Goal: Complete application form: Complete application form

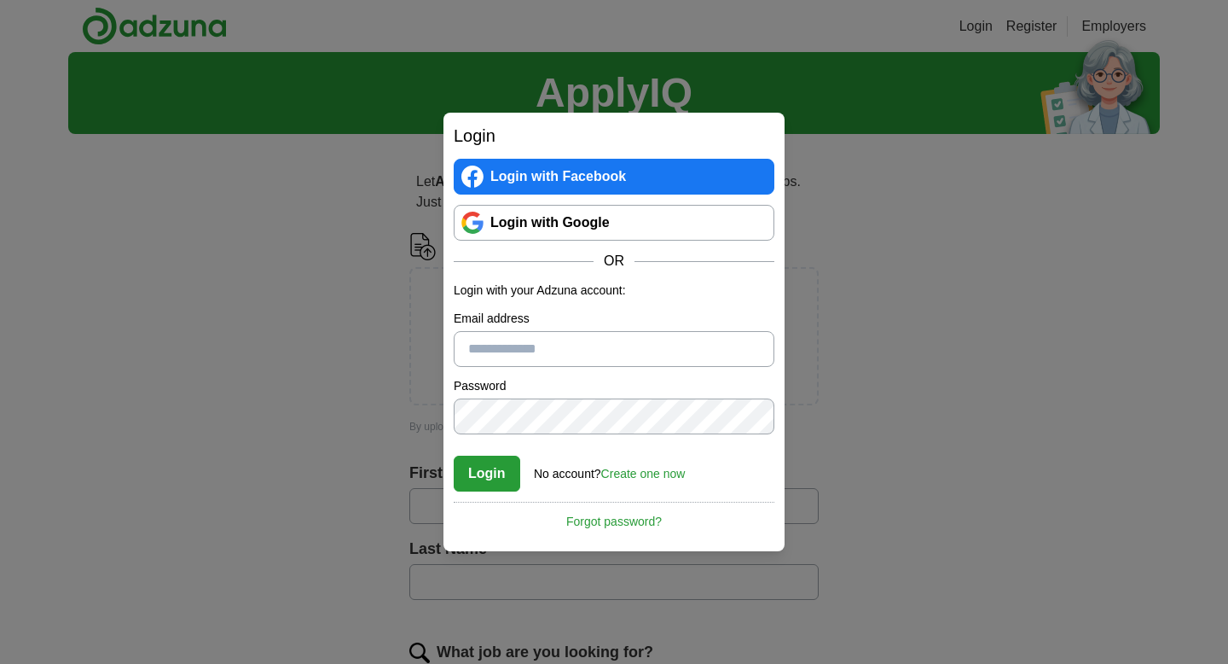
click at [543, 352] on input "Email address" at bounding box center [614, 349] width 321 height 36
click at [589, 222] on link "Login with Google" at bounding box center [614, 223] width 321 height 36
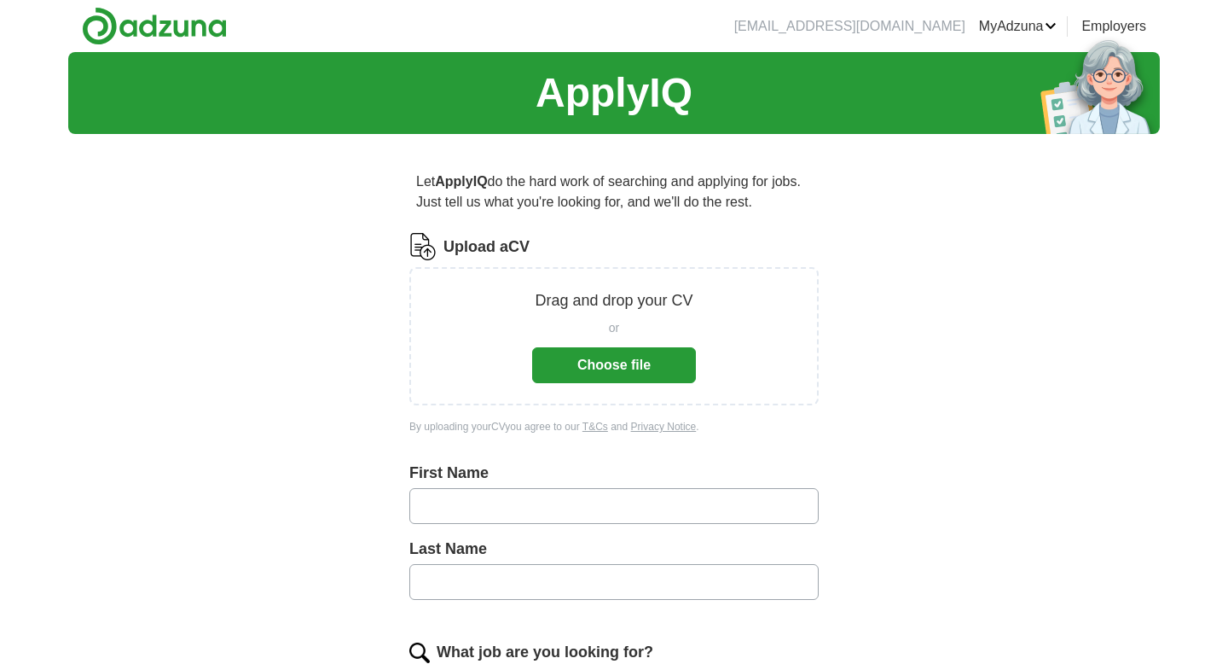
click at [649, 364] on button "Choose file" at bounding box center [614, 365] width 164 height 36
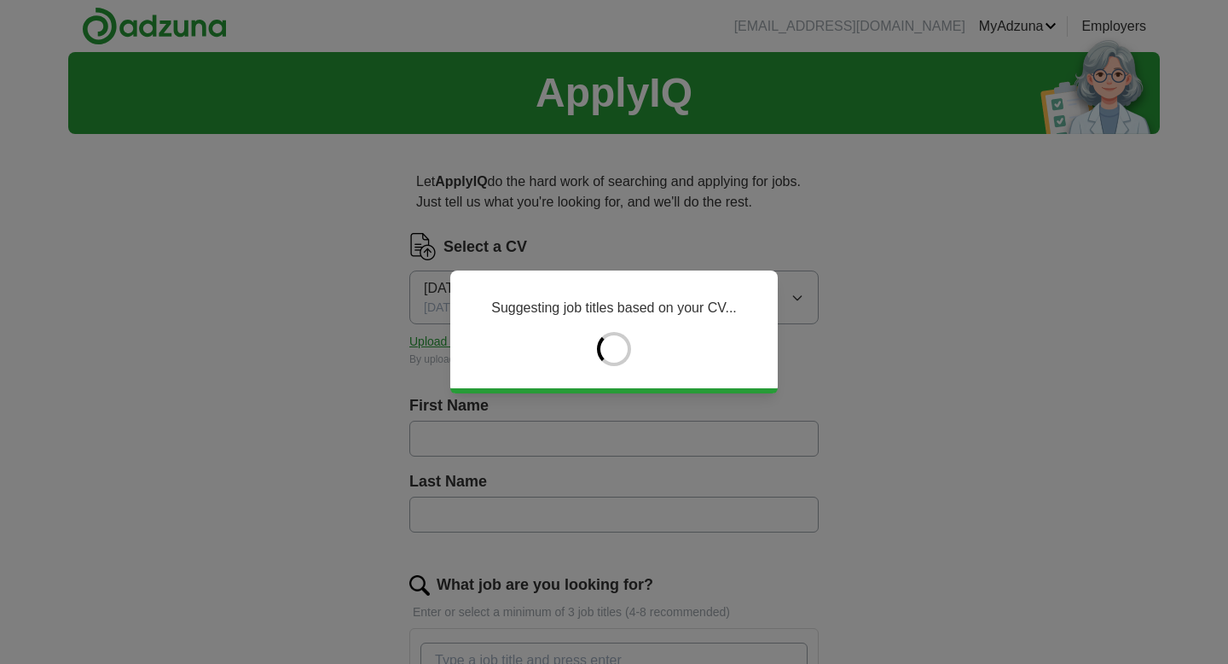
type input "****"
type input "*****"
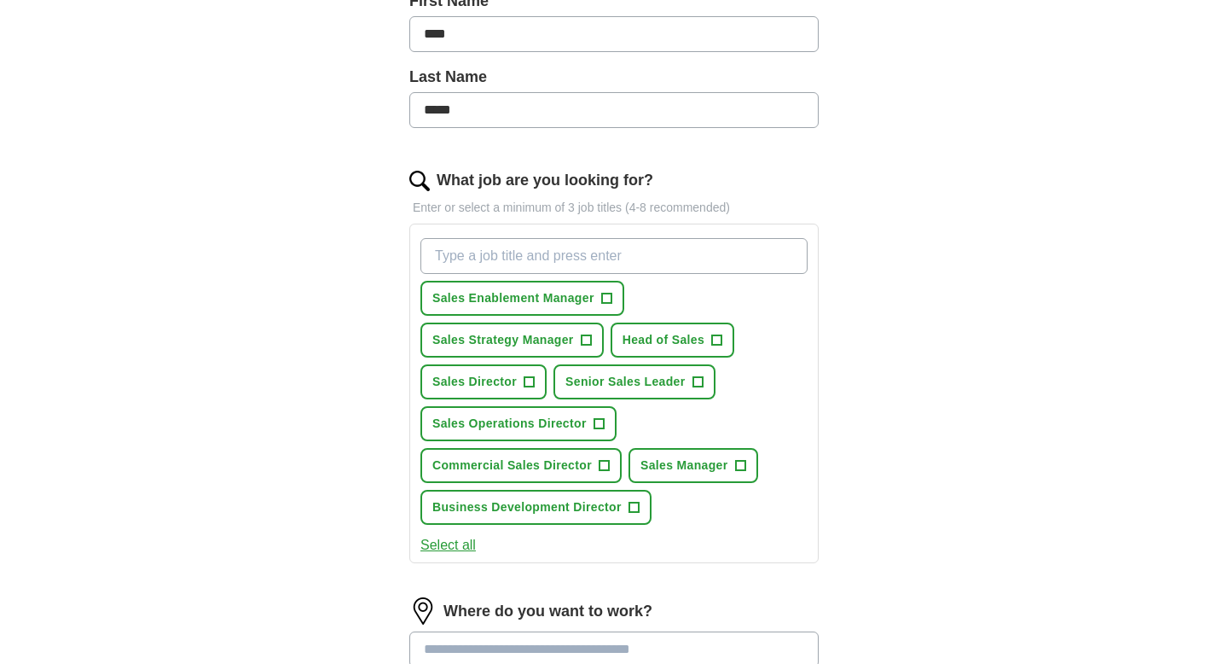
scroll to position [418, 0]
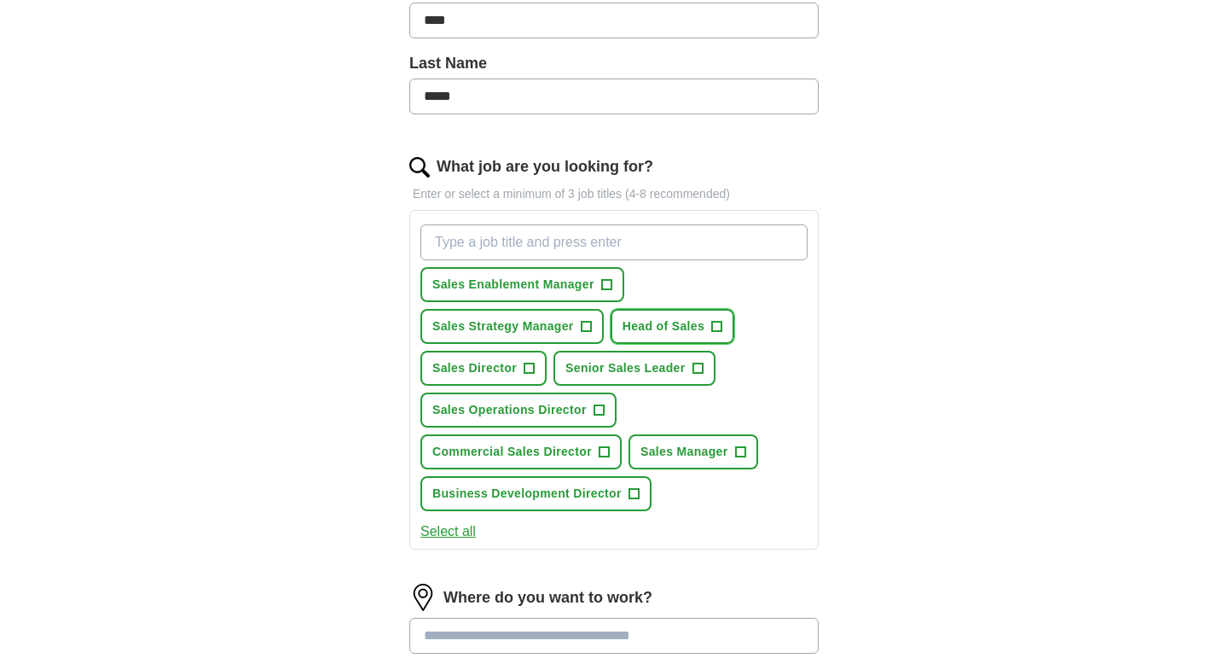
click at [716, 328] on span "+" at bounding box center [717, 327] width 10 height 14
click at [527, 364] on span "+" at bounding box center [530, 369] width 10 height 14
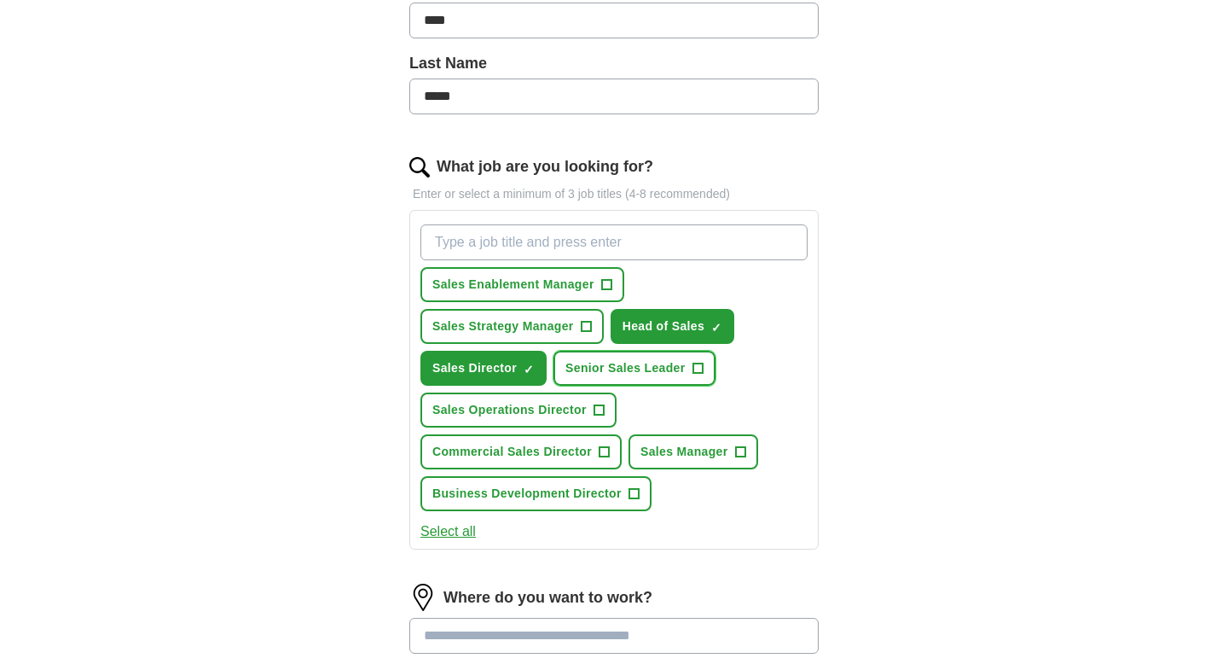
click at [699, 369] on span "+" at bounding box center [698, 369] width 10 height 14
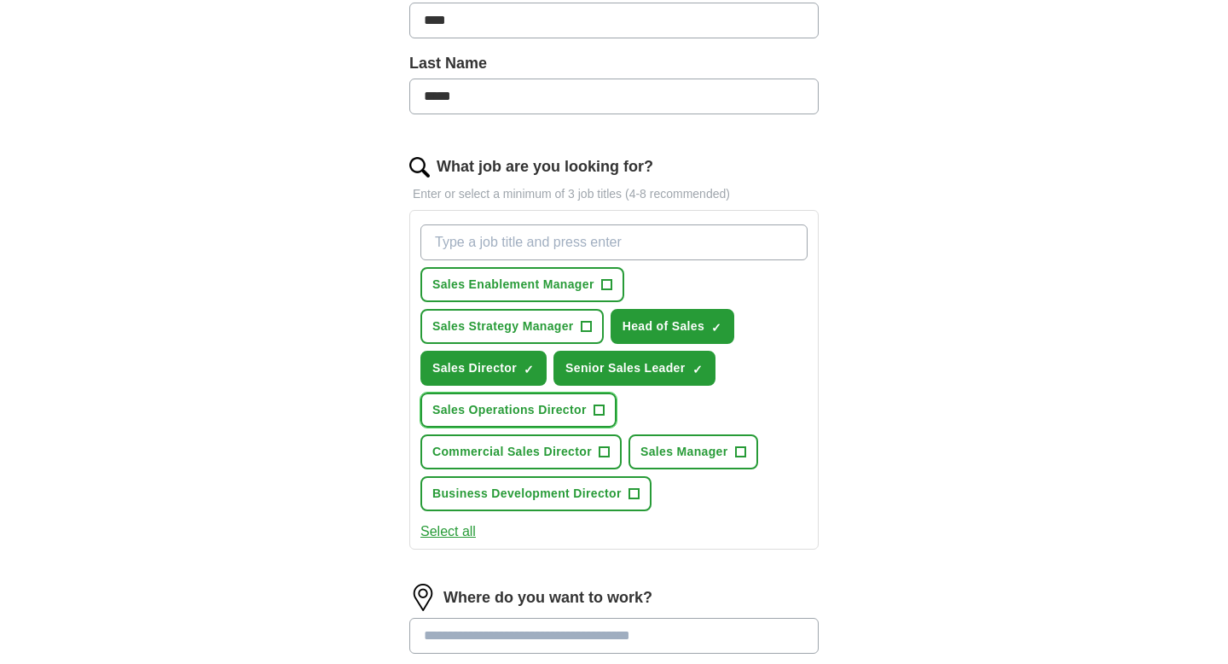
click at [599, 410] on span "+" at bounding box center [599, 410] width 10 height 14
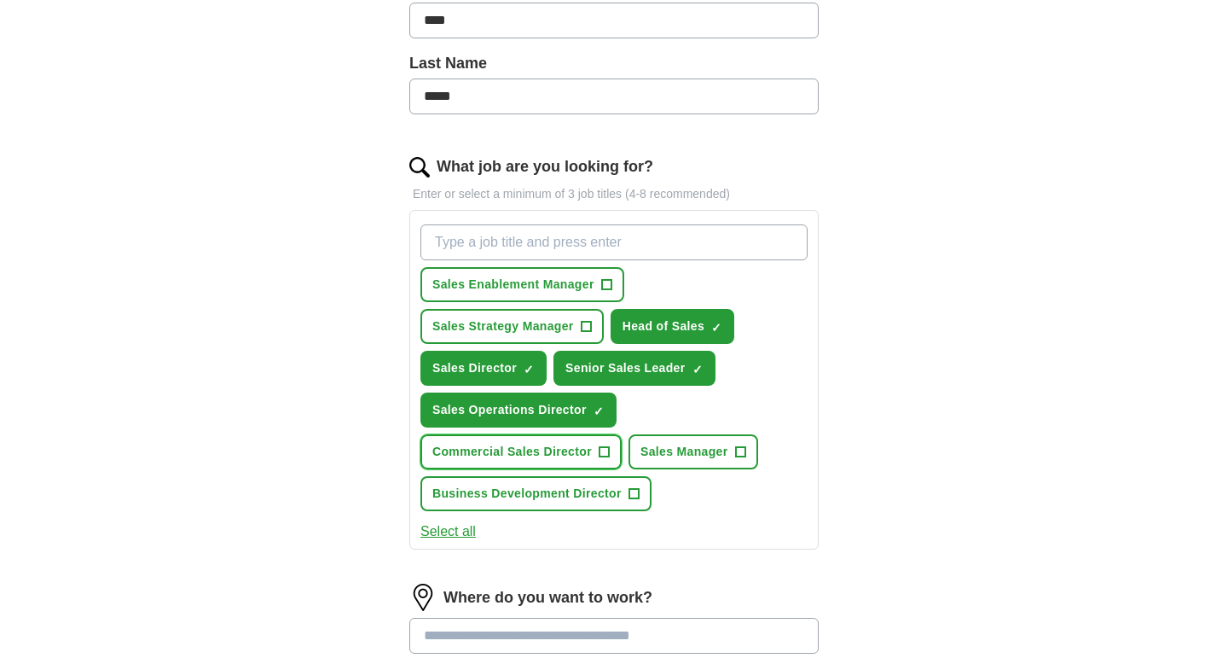
click at [607, 452] on span "+" at bounding box center [604, 452] width 10 height 14
click at [737, 450] on span "+" at bounding box center [740, 452] width 10 height 14
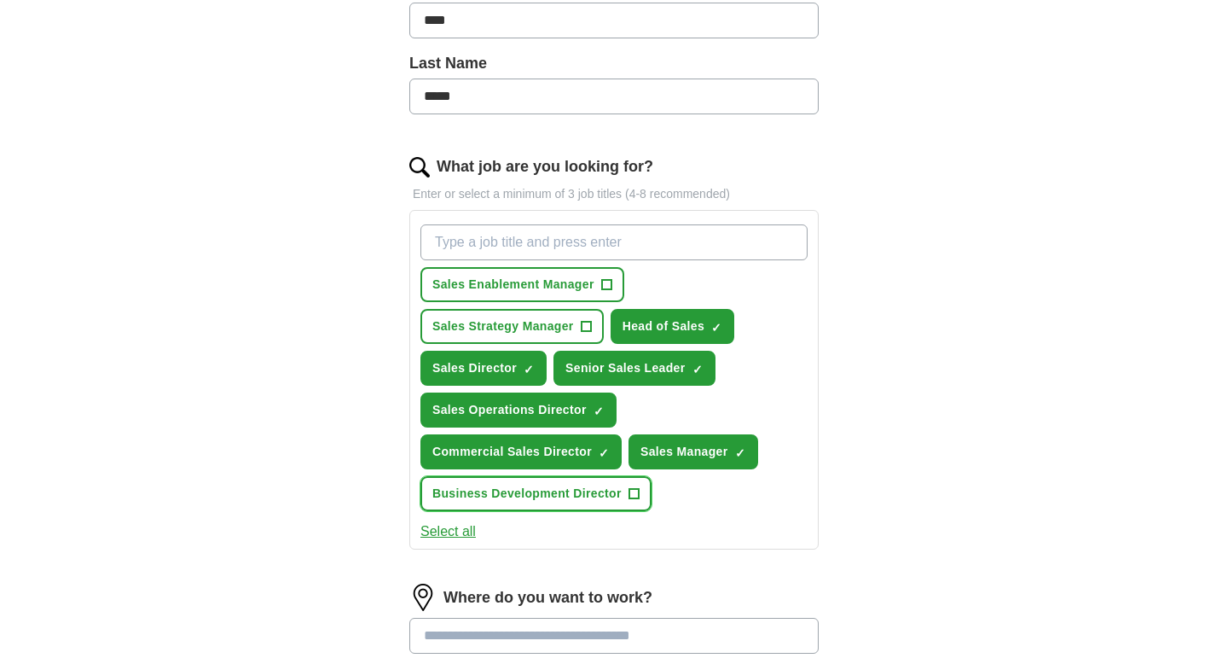
click at [636, 496] on span "+" at bounding box center [634, 494] width 10 height 14
click at [457, 533] on button "Select all" at bounding box center [447, 531] width 55 height 20
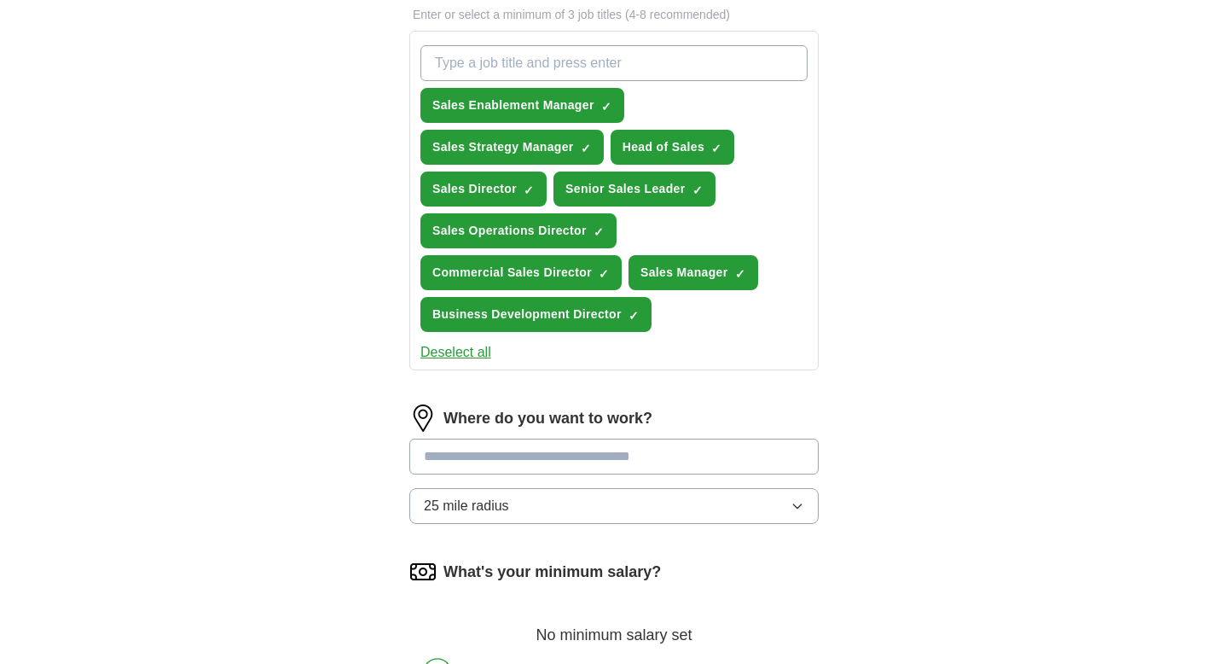
scroll to position [598, 0]
click at [699, 460] on input at bounding box center [613, 456] width 409 height 36
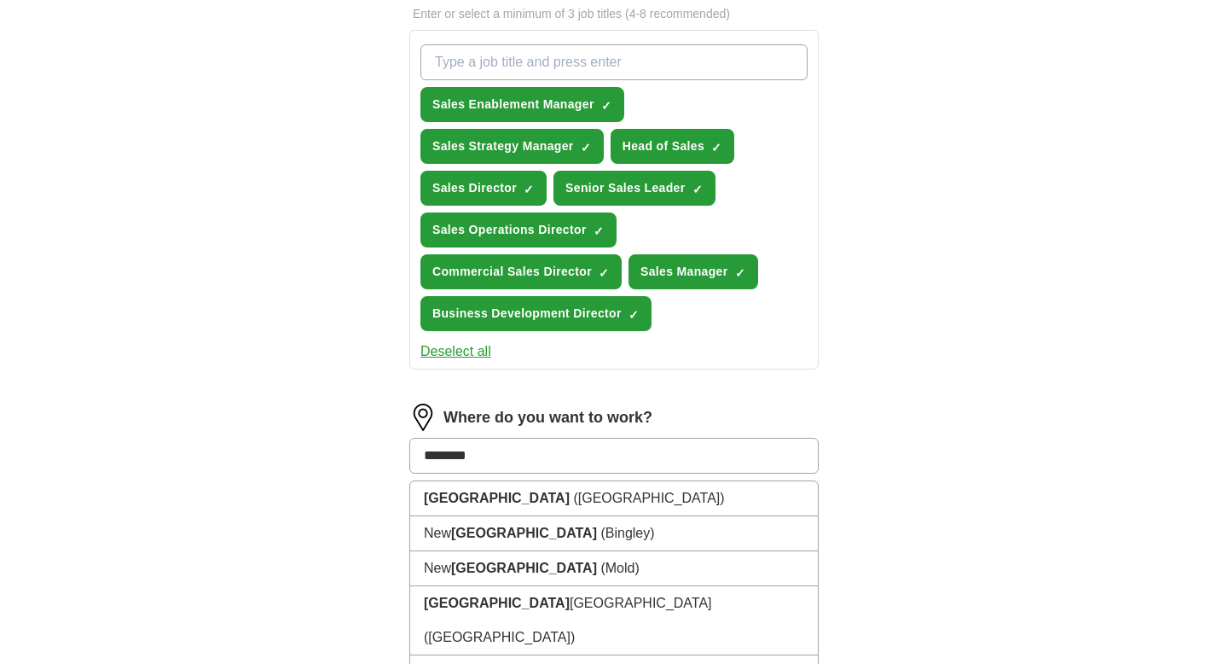
click at [628, 457] on input "********" at bounding box center [613, 456] width 409 height 36
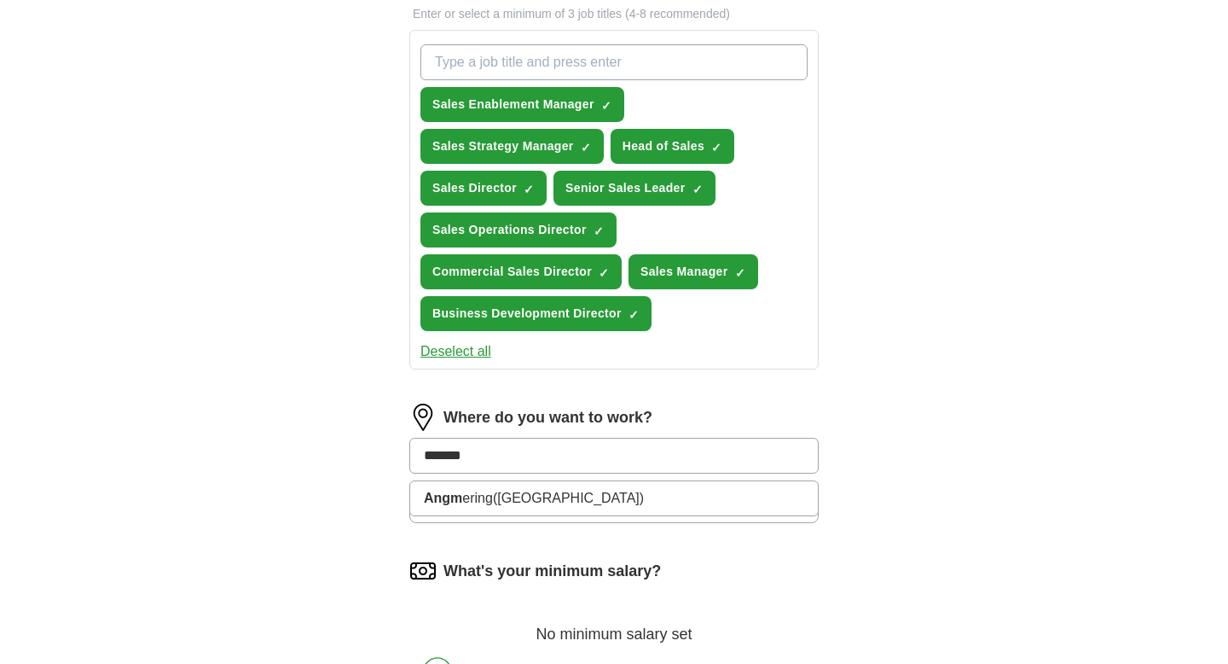
type input "********"
click at [616, 502] on li "Angmerin g (Littlehampton)" at bounding box center [614, 498] width 408 height 34
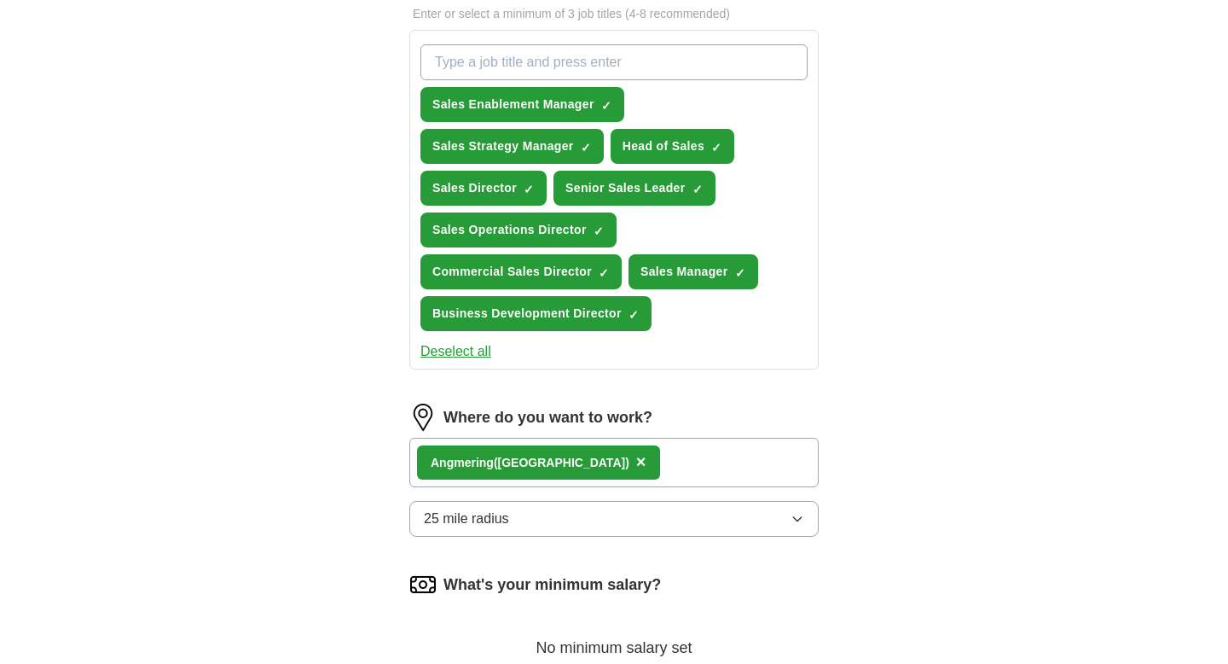
click at [800, 524] on icon "button" at bounding box center [798, 519] width 14 height 14
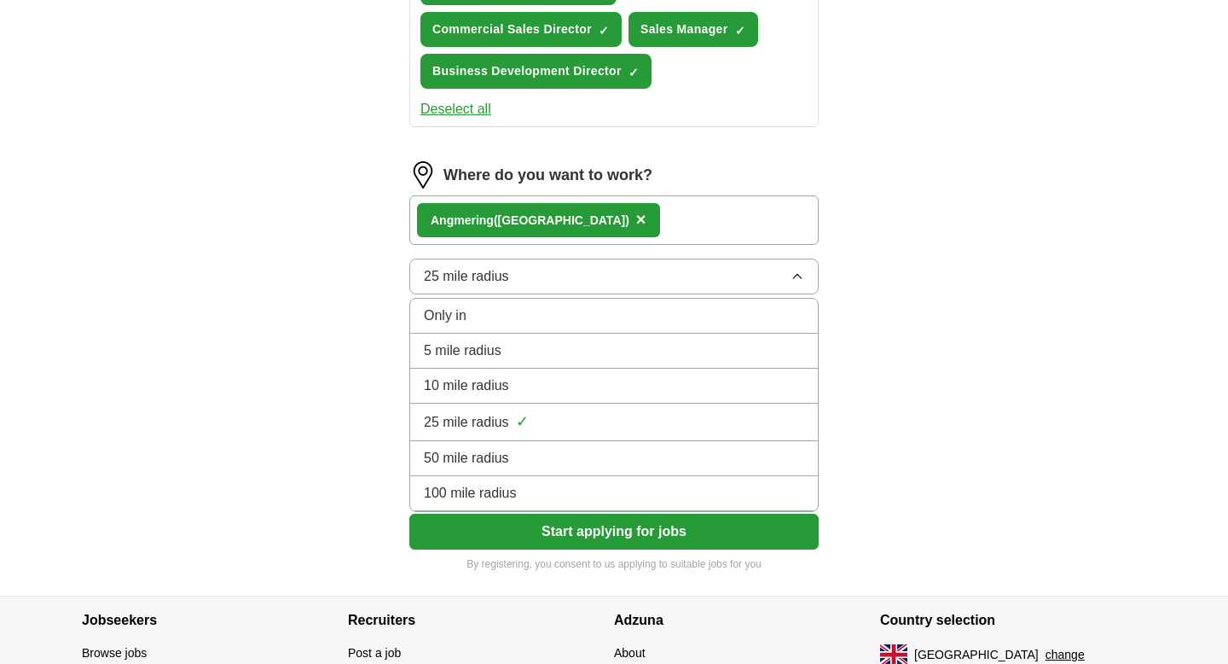
scroll to position [850, 0]
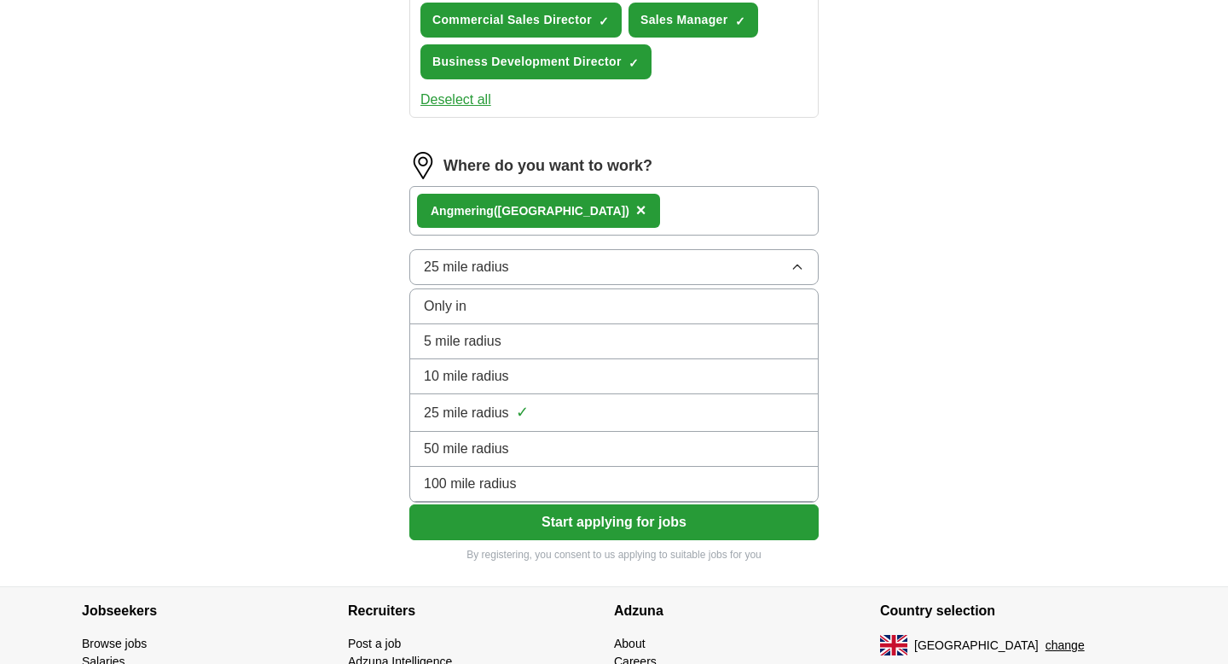
click at [671, 449] on div "50 mile radius" at bounding box center [614, 448] width 380 height 20
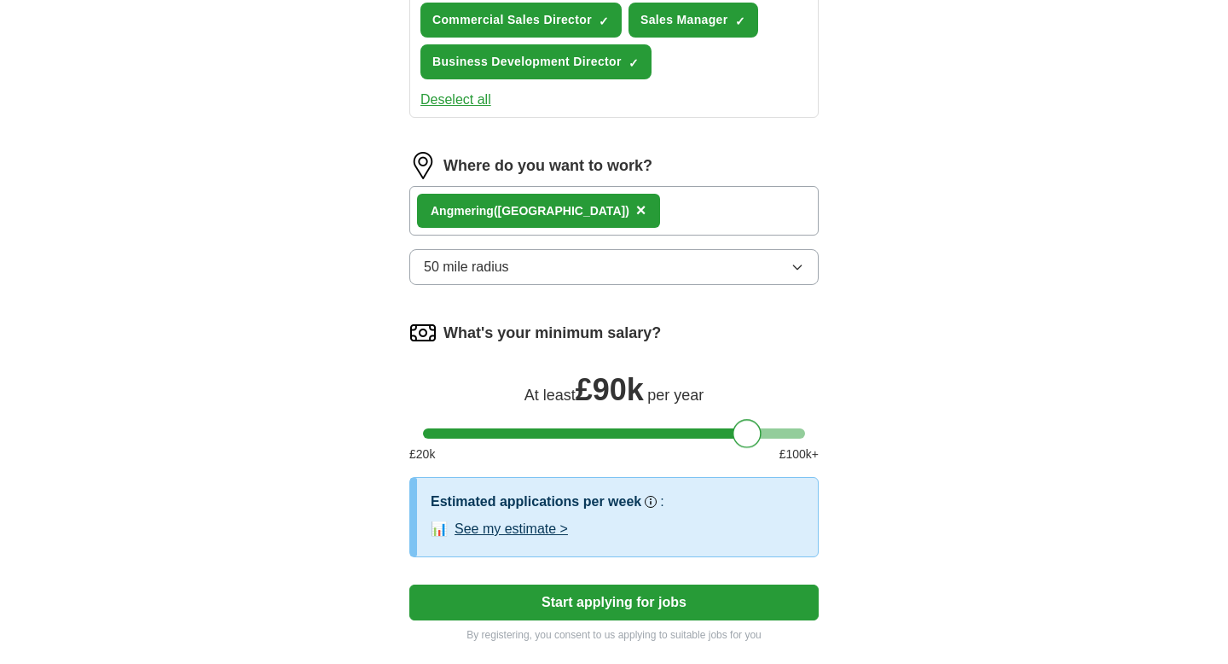
drag, startPoint x: 443, startPoint y: 436, endPoint x: 755, endPoint y: 440, distance: 312.2
click at [755, 440] on div at bounding box center [747, 433] width 29 height 29
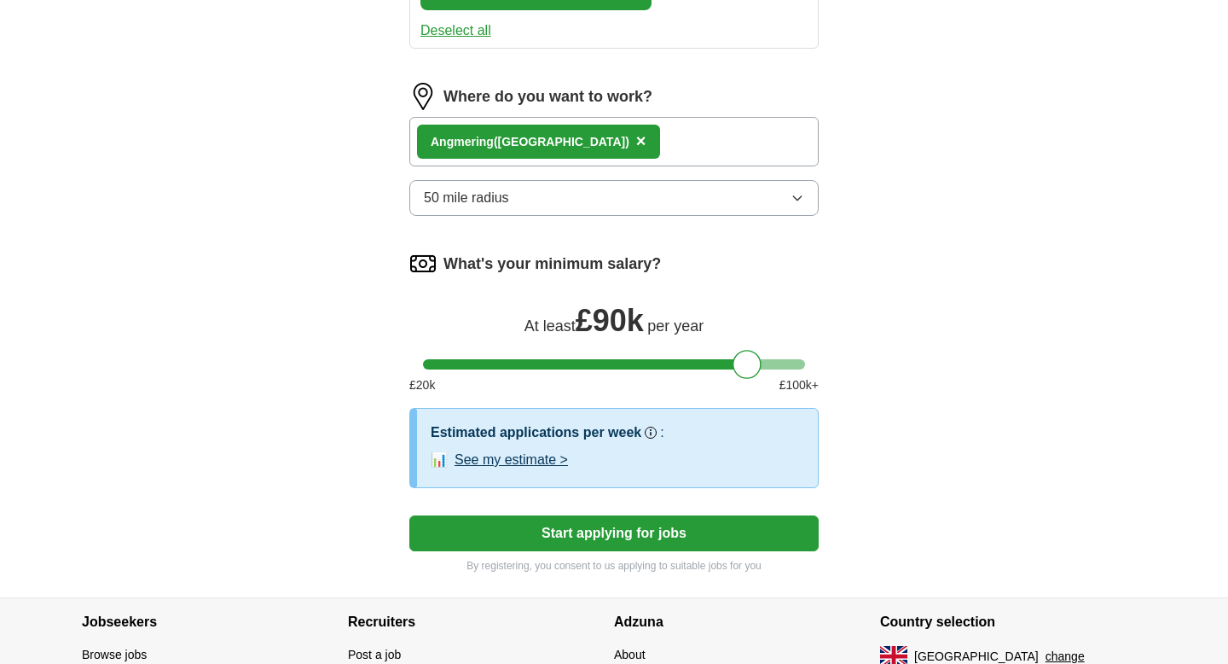
scroll to position [996, 0]
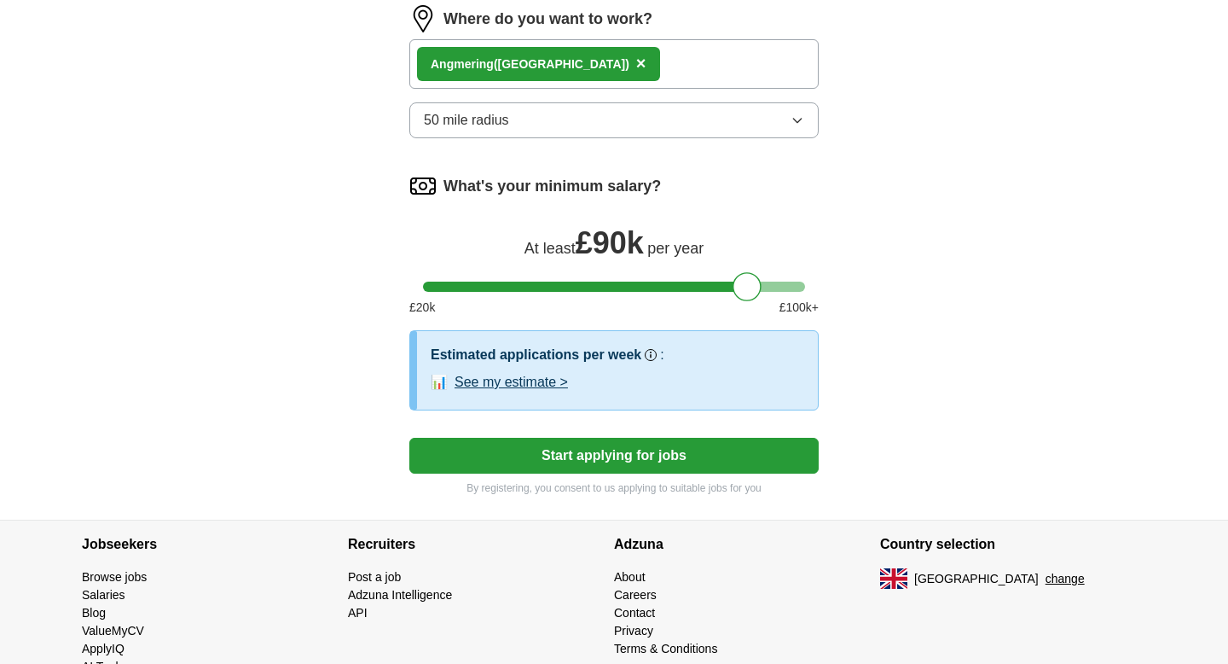
click at [492, 382] on button "See my estimate >" at bounding box center [511, 382] width 113 height 20
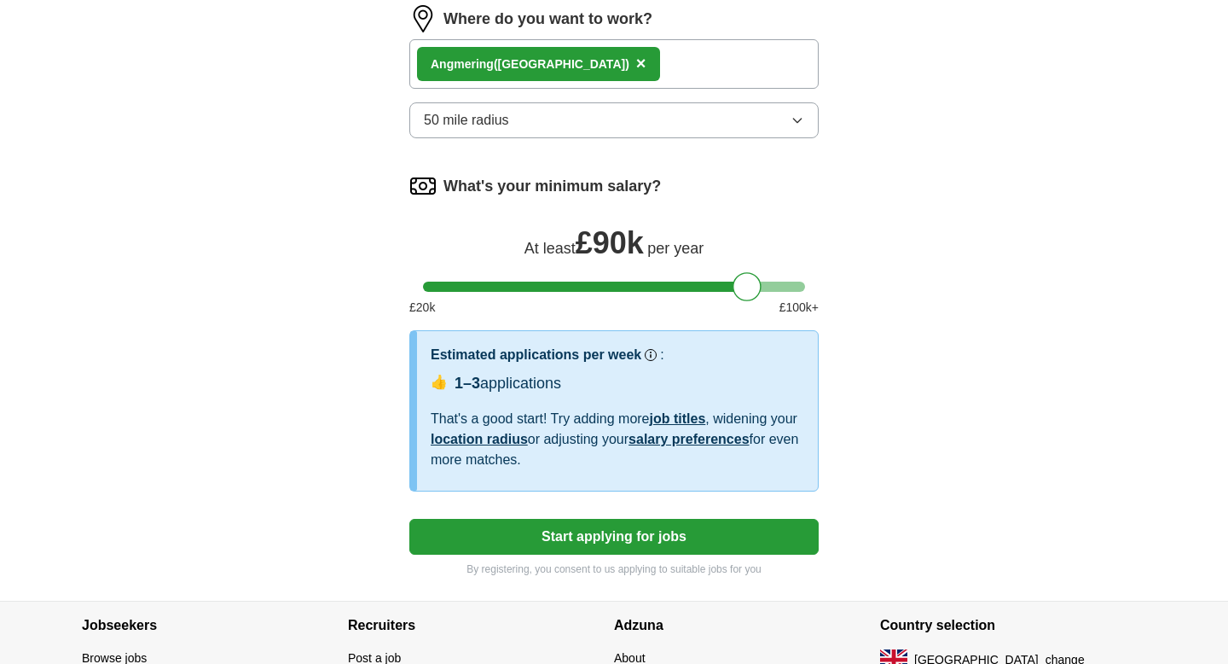
click at [800, 122] on icon "button" at bounding box center [798, 120] width 14 height 14
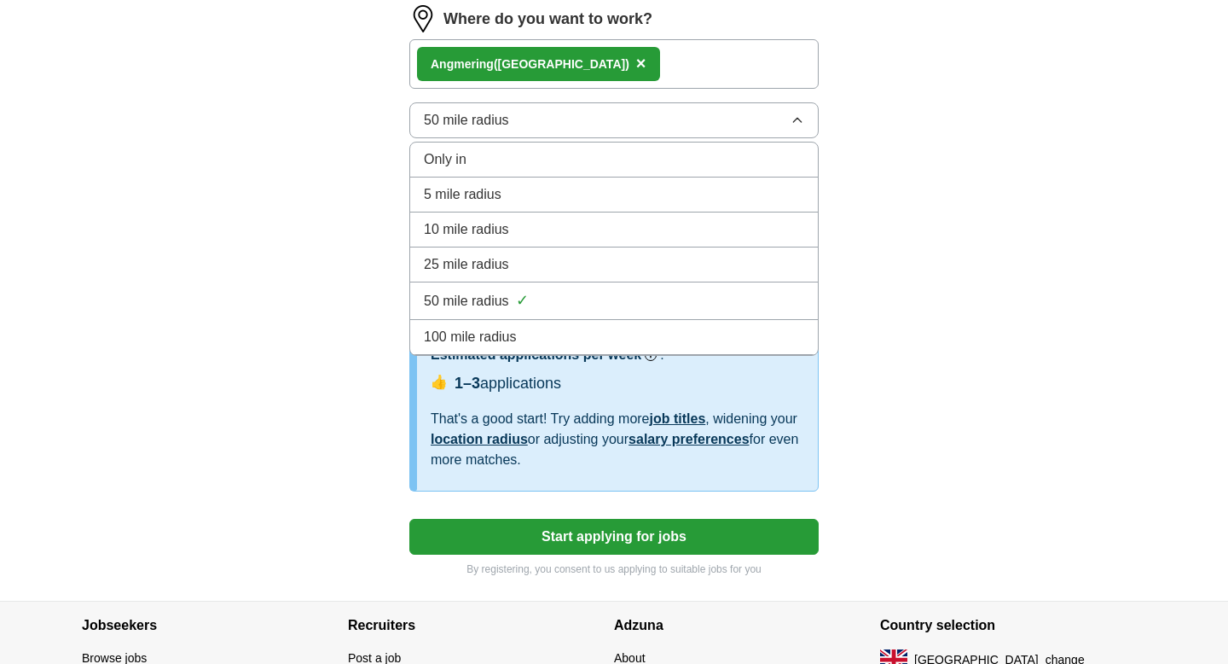
click at [606, 332] on div "100 mile radius" at bounding box center [614, 337] width 380 height 20
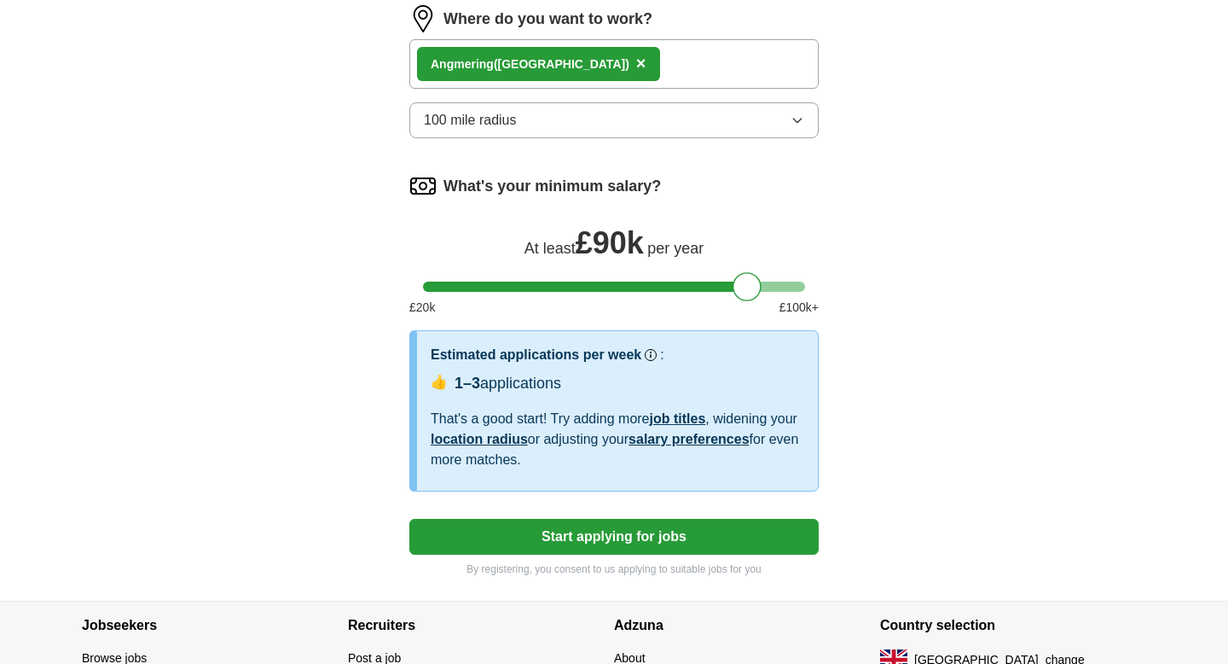
click at [797, 119] on icon "button" at bounding box center [798, 120] width 14 height 14
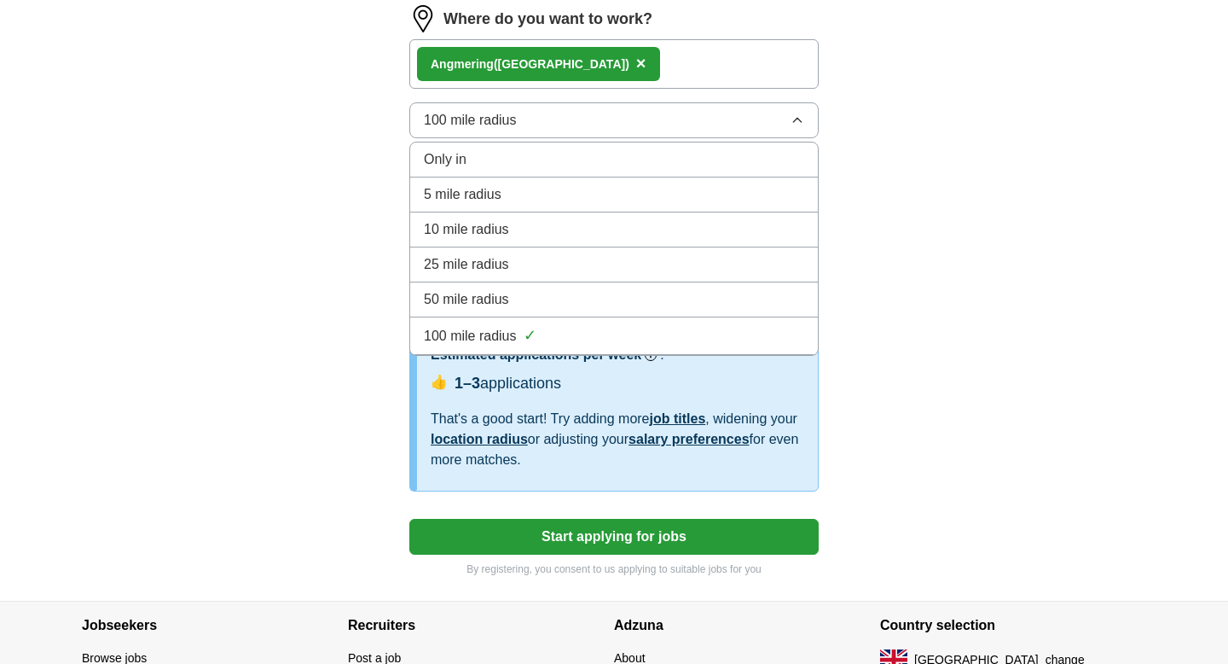
click at [577, 294] on div "50 mile radius" at bounding box center [614, 299] width 380 height 20
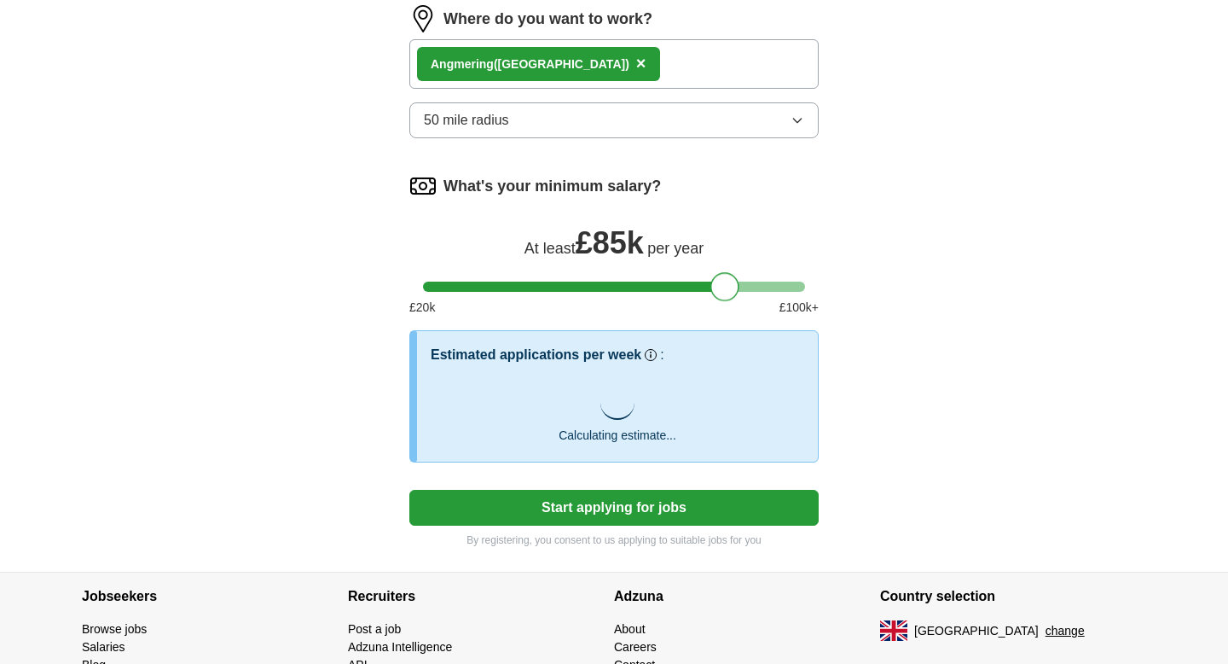
drag, startPoint x: 753, startPoint y: 285, endPoint x: 730, endPoint y: 286, distance: 23.0
click at [730, 286] on div at bounding box center [724, 286] width 29 height 29
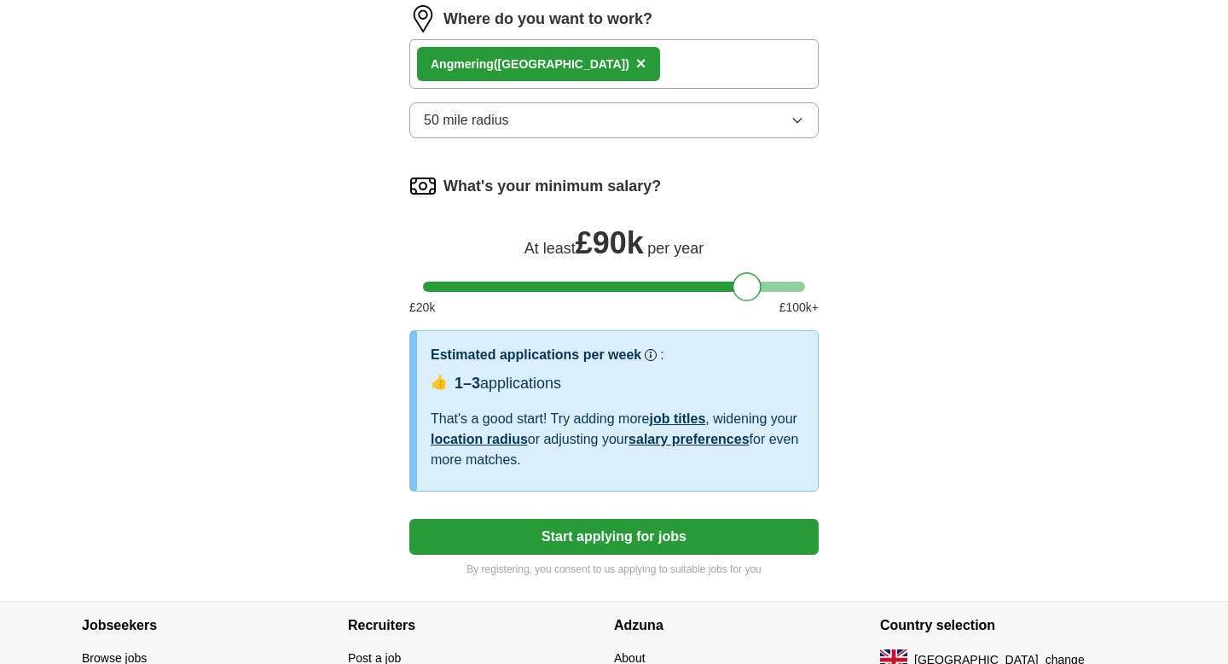
drag, startPoint x: 730, startPoint y: 286, endPoint x: 754, endPoint y: 287, distance: 23.9
click at [754, 287] on div at bounding box center [747, 286] width 29 height 29
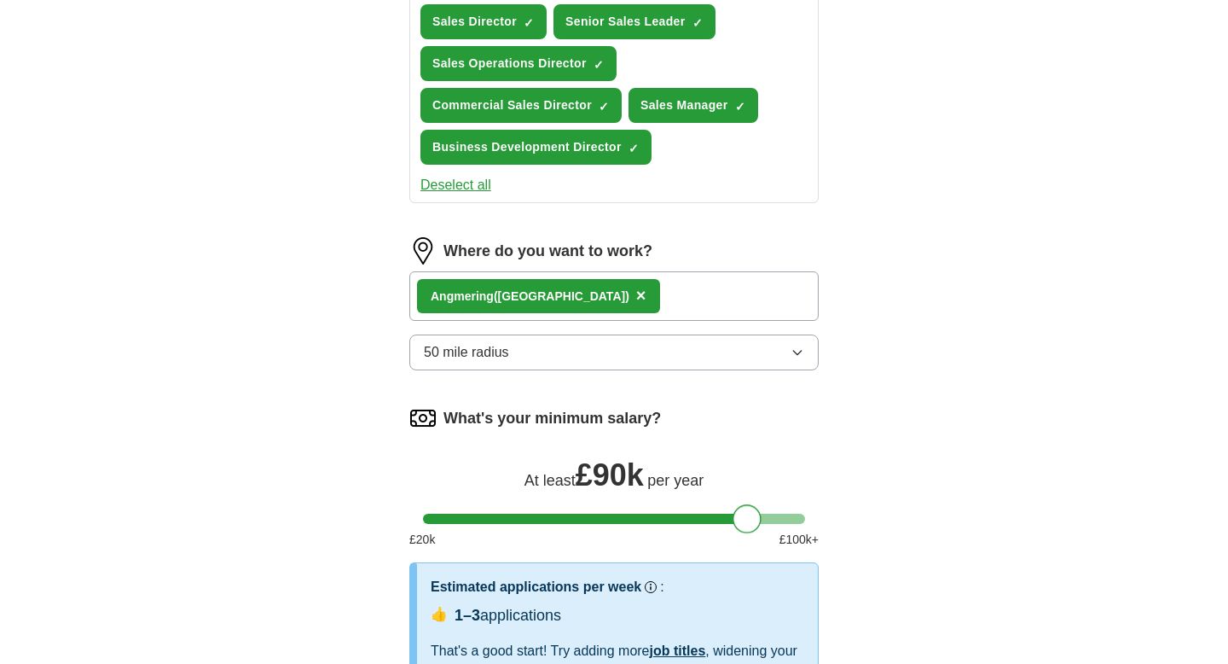
scroll to position [763, 0]
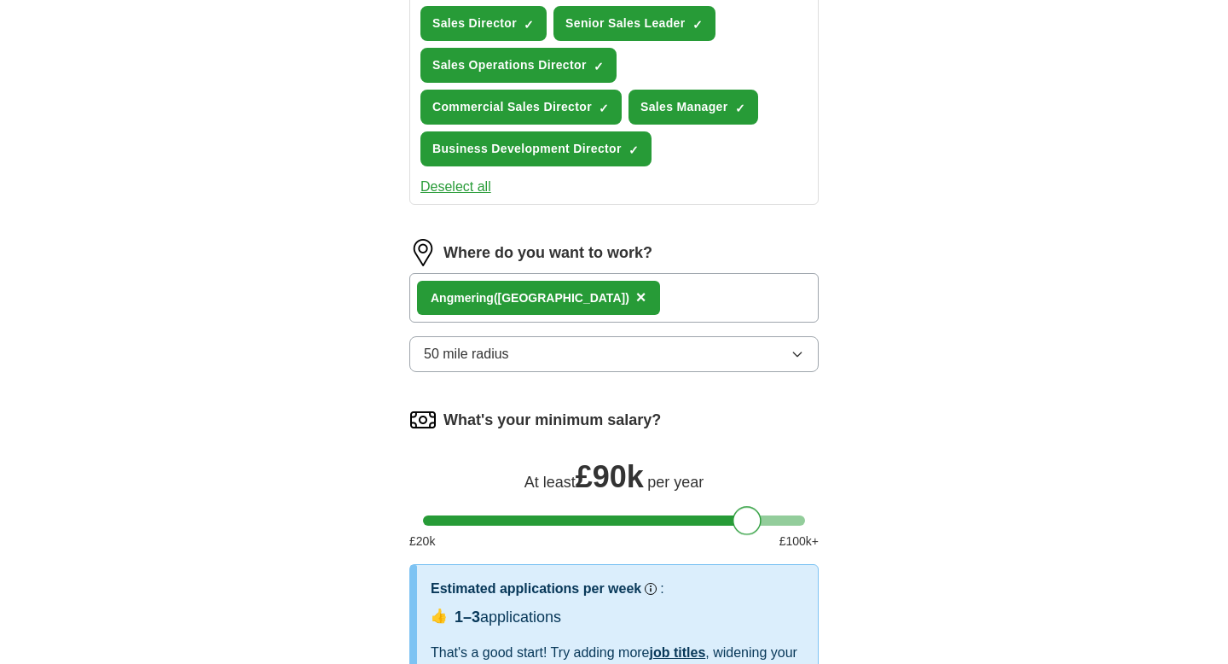
click at [753, 288] on div "Angmerin g (Littlehampton) ×" at bounding box center [613, 297] width 409 height 49
click at [712, 299] on div "Angmerin g (Littlehampton) ×" at bounding box center [613, 297] width 409 height 49
click at [658, 298] on div "Angmerin g (Littlehampton) ×" at bounding box center [613, 297] width 409 height 49
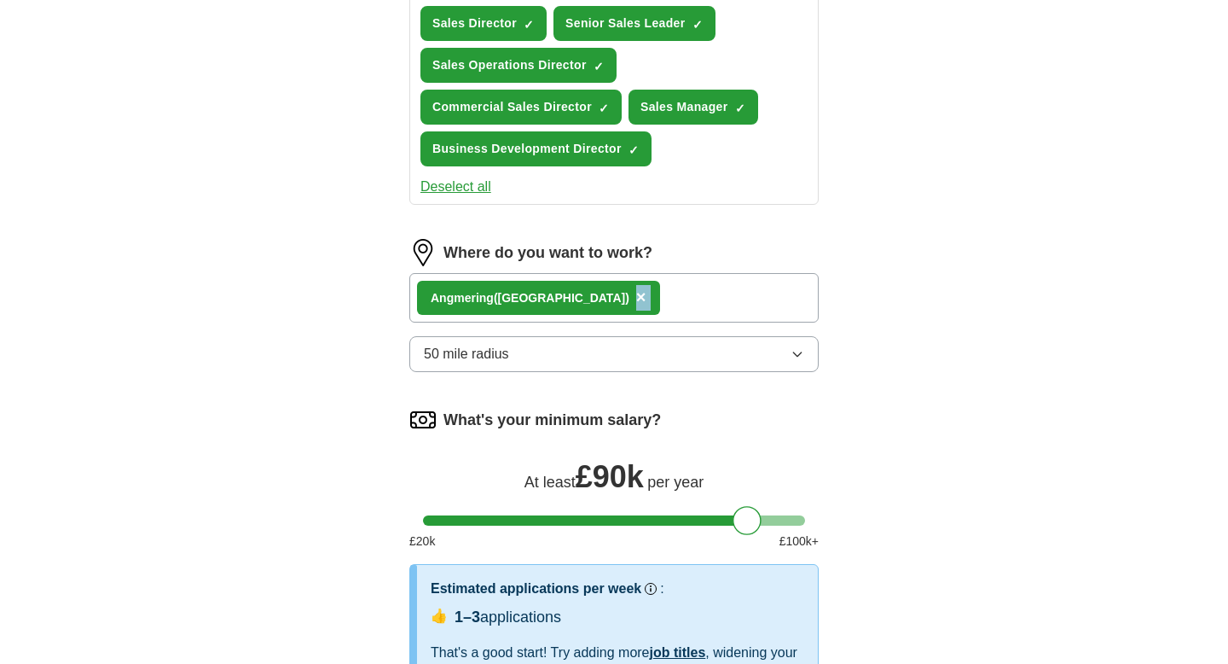
click at [636, 299] on div "Angmerin g (Littlehampton) ×" at bounding box center [613, 297] width 409 height 49
click at [635, 296] on div "Angmerin g (Littlehampton) ×" at bounding box center [613, 297] width 409 height 49
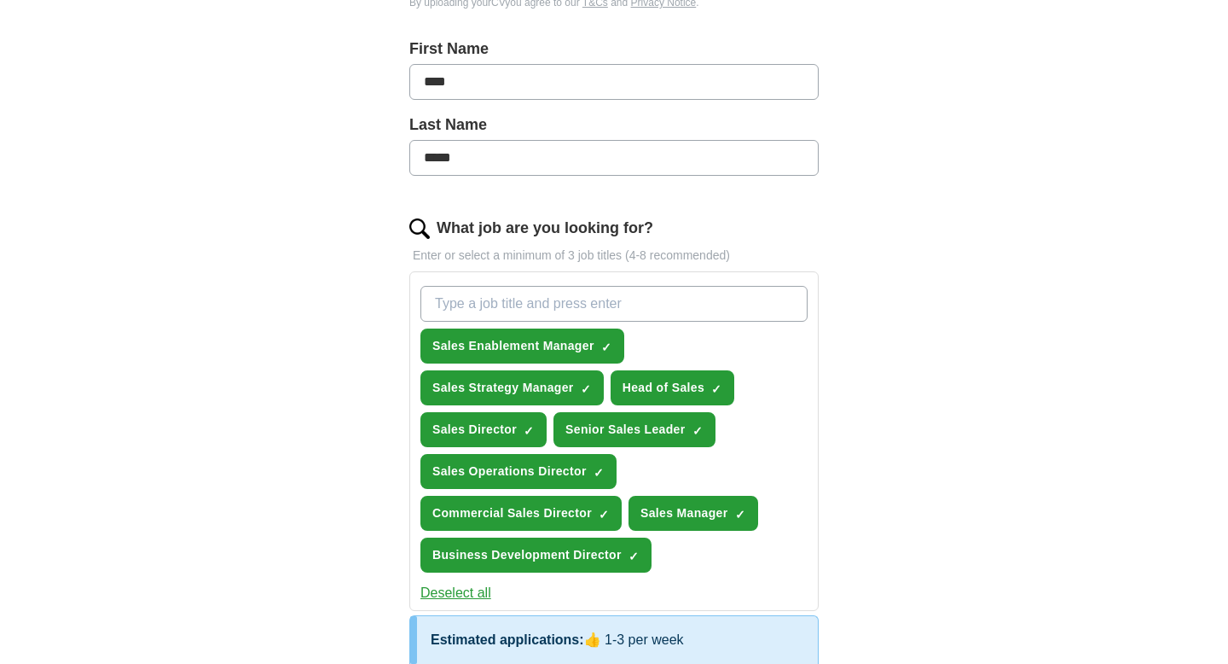
scroll to position [356, 0]
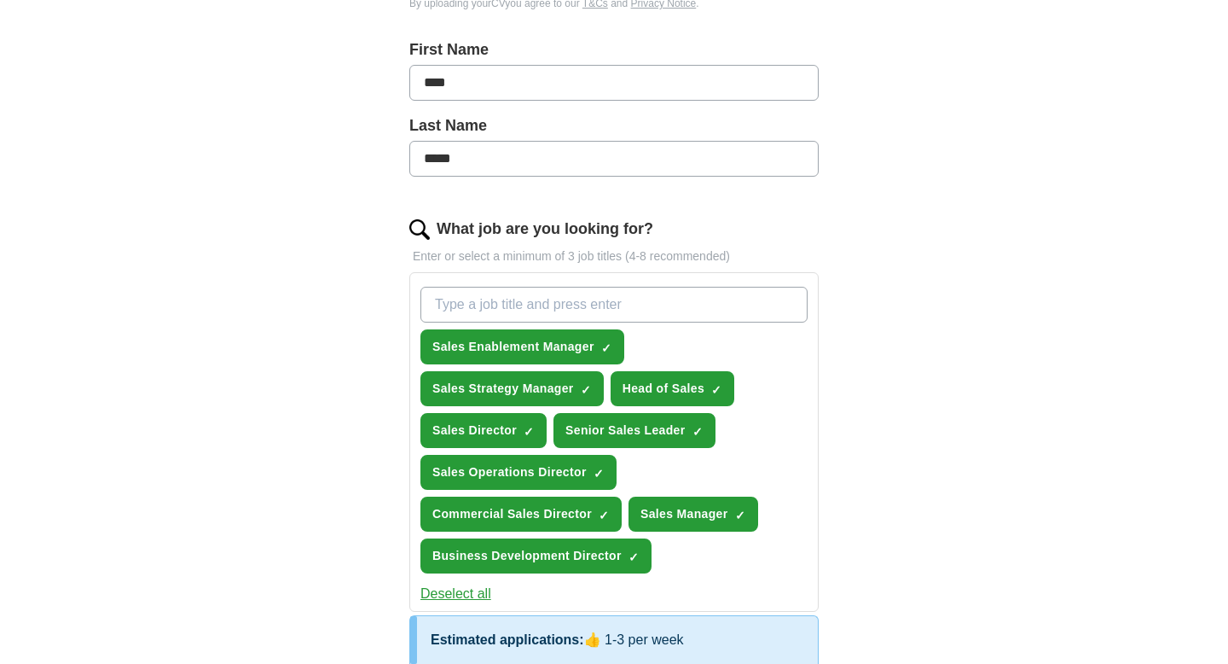
click at [678, 311] on input "What job are you looking for?" at bounding box center [613, 305] width 387 height 36
type input "Business development manager"
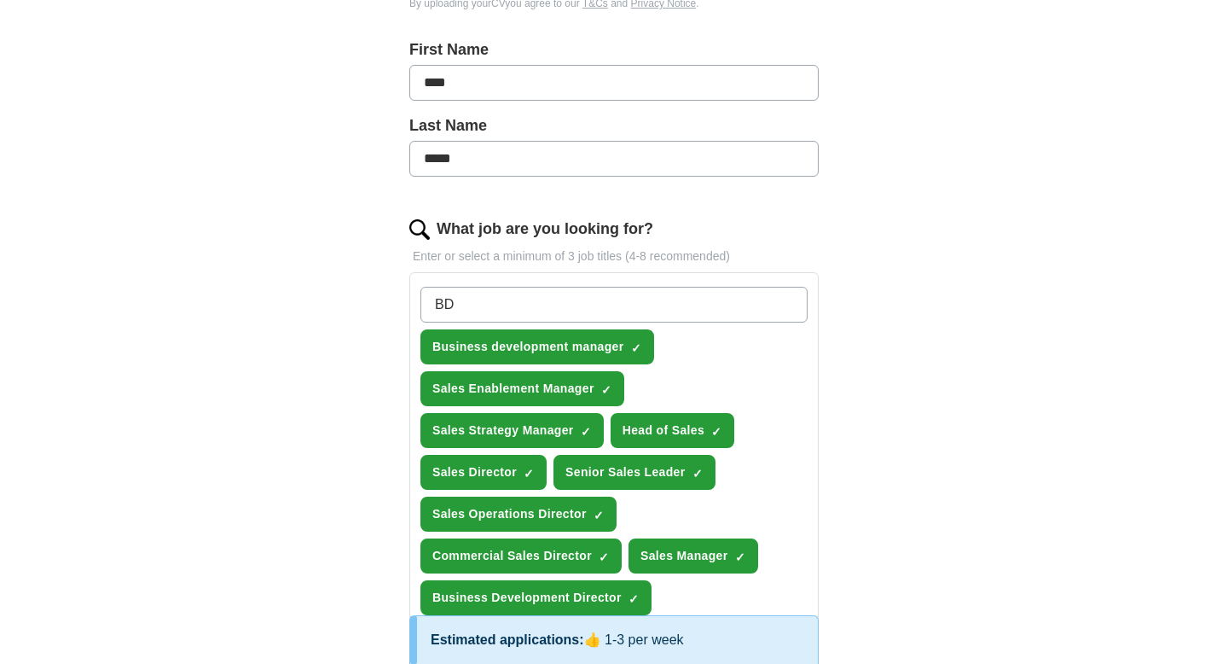
type input "BDM"
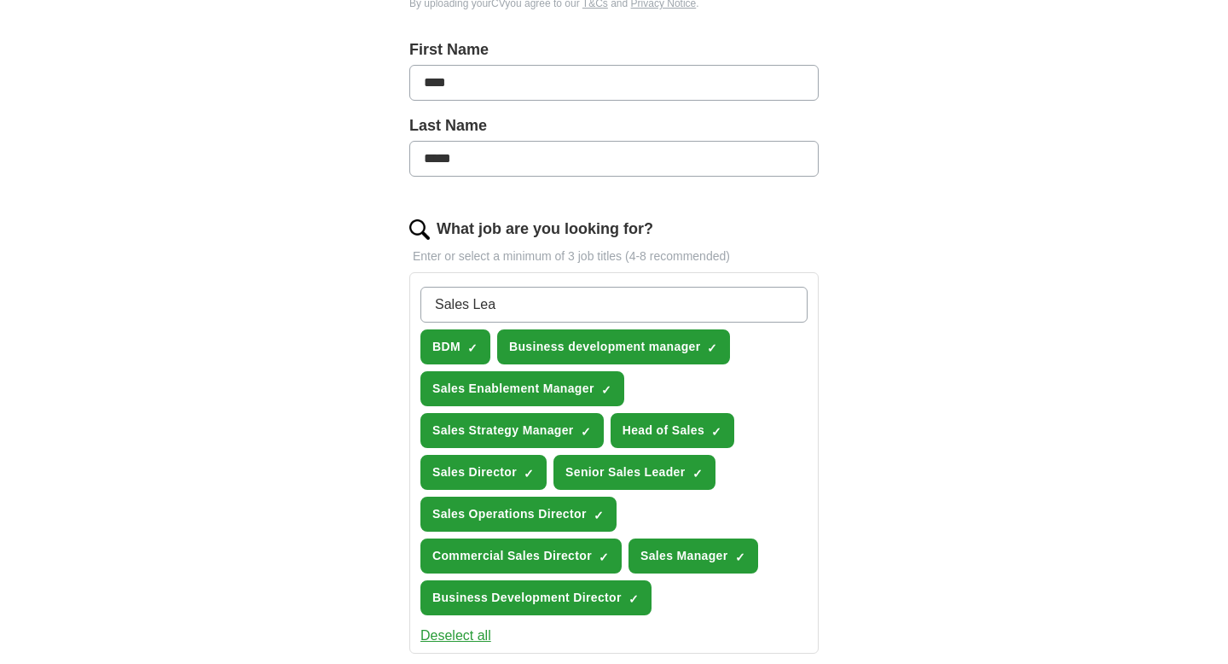
type input "Sales Lead"
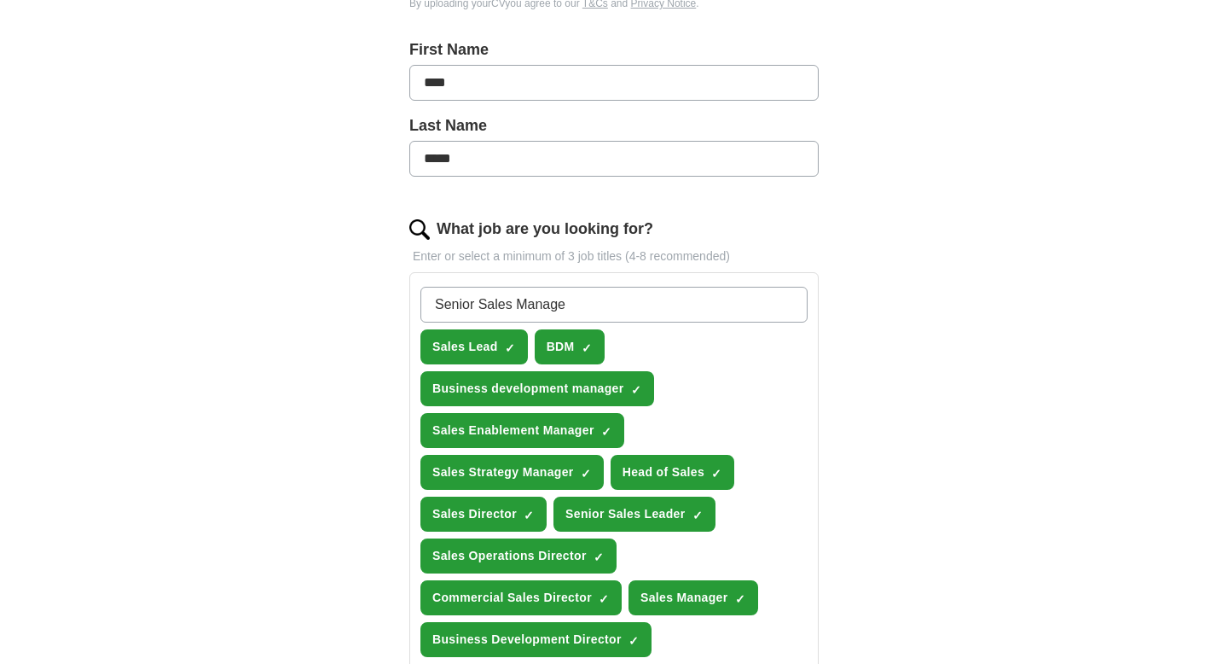
type input "Senior Sales Manager"
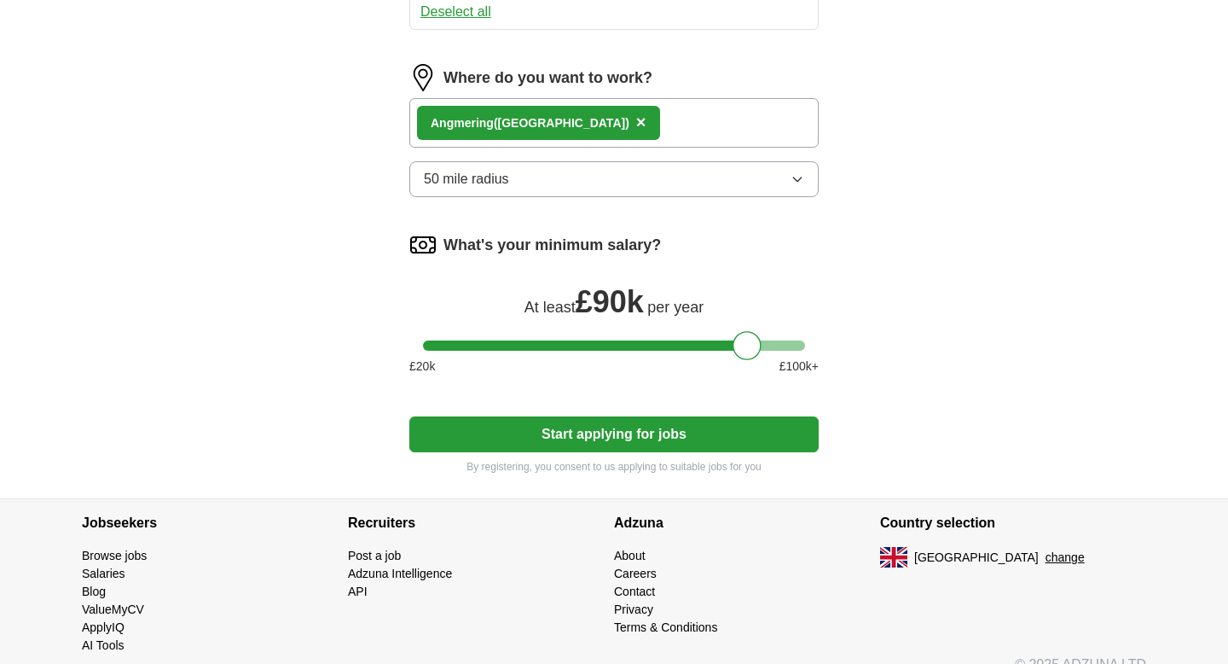
scroll to position [1028, 0]
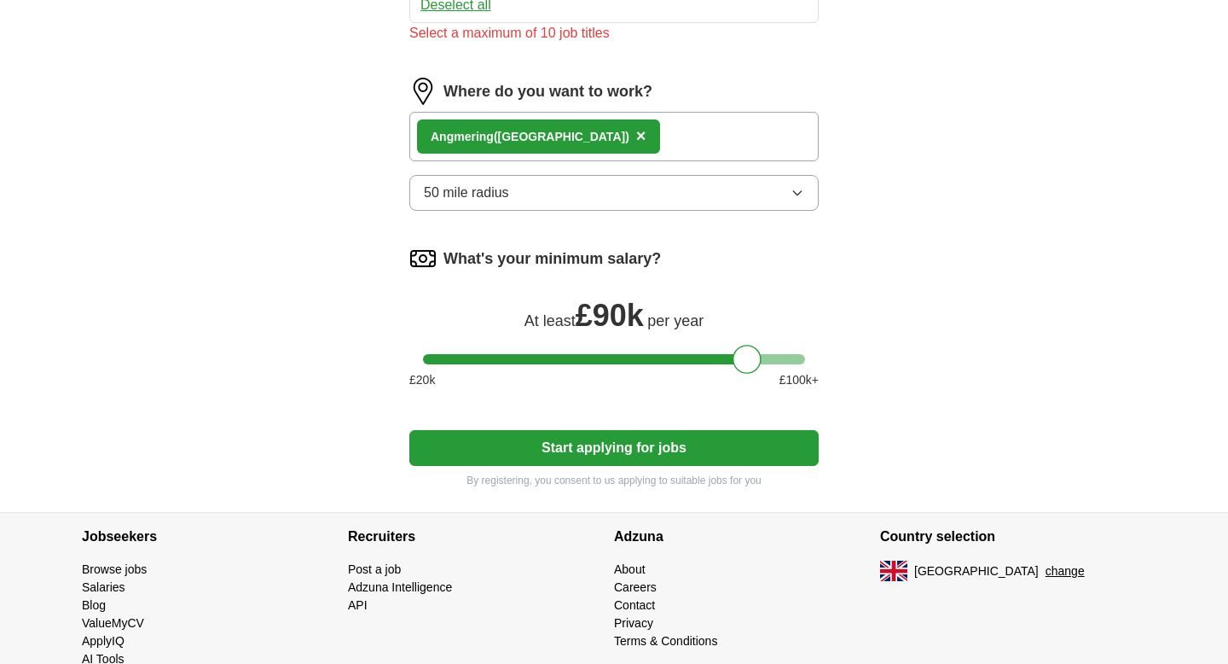
click at [802, 174] on div "Where do you want to work? Angmerin g (Littlehampton) × 50 mile radius" at bounding box center [613, 151] width 409 height 147
click at [798, 190] on icon "button" at bounding box center [798, 193] width 14 height 14
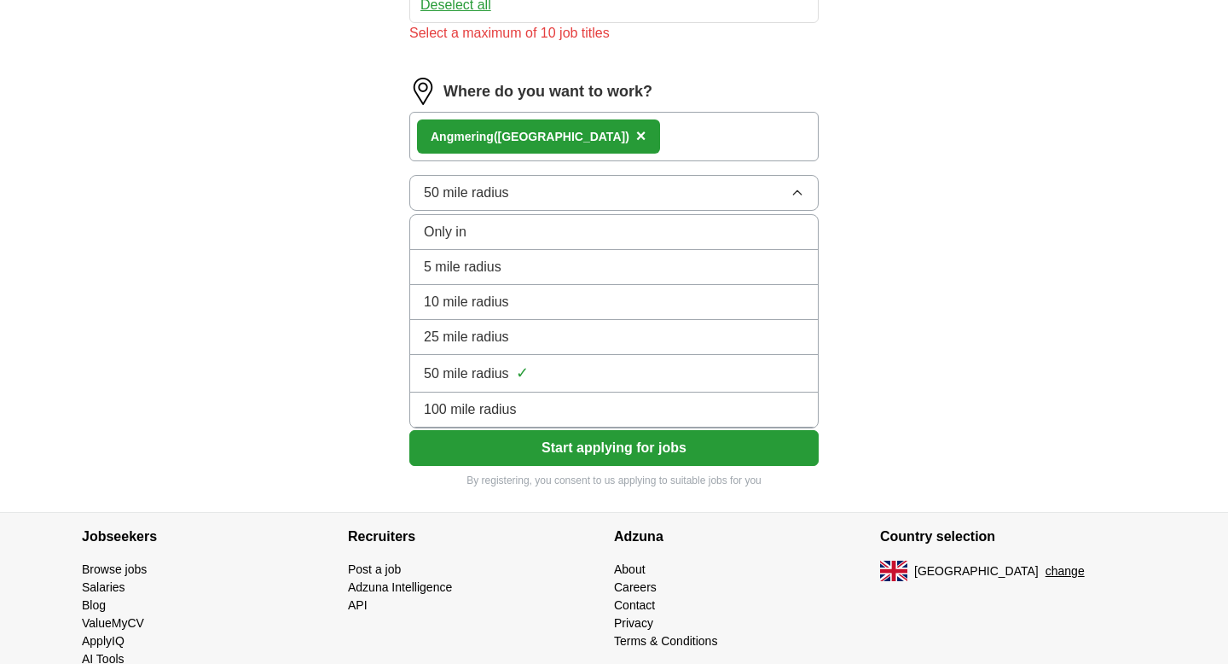
click at [526, 403] on div "100 mile radius" at bounding box center [614, 409] width 380 height 20
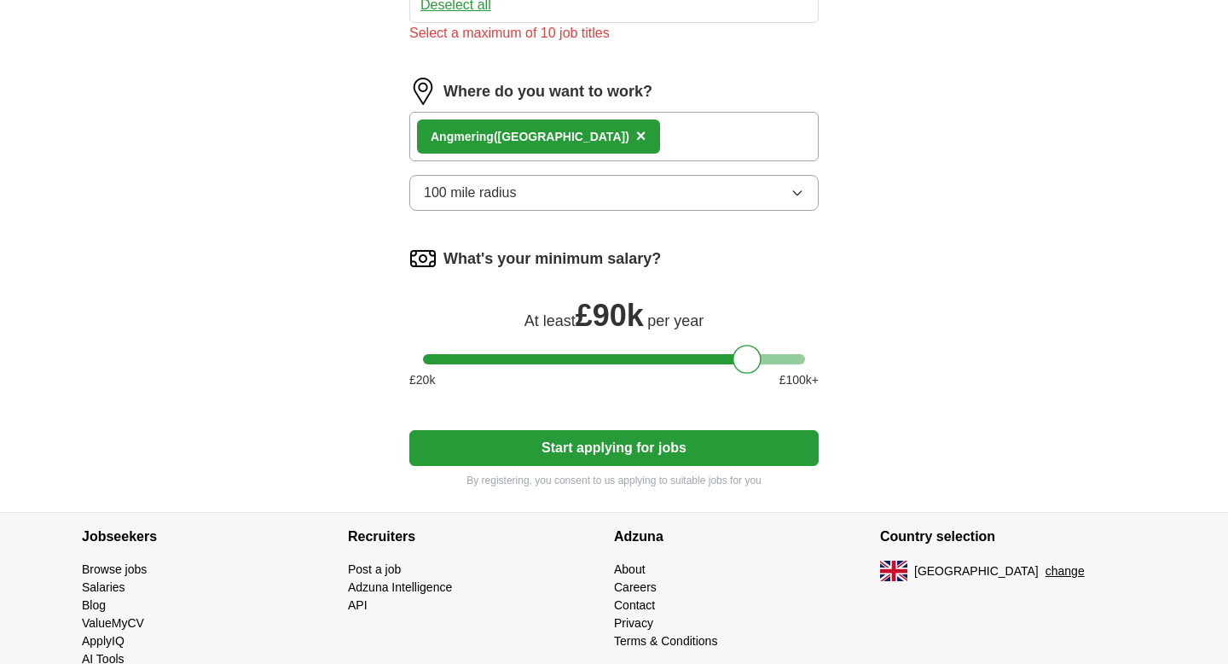
click at [686, 448] on button "Start applying for jobs" at bounding box center [613, 448] width 409 height 36
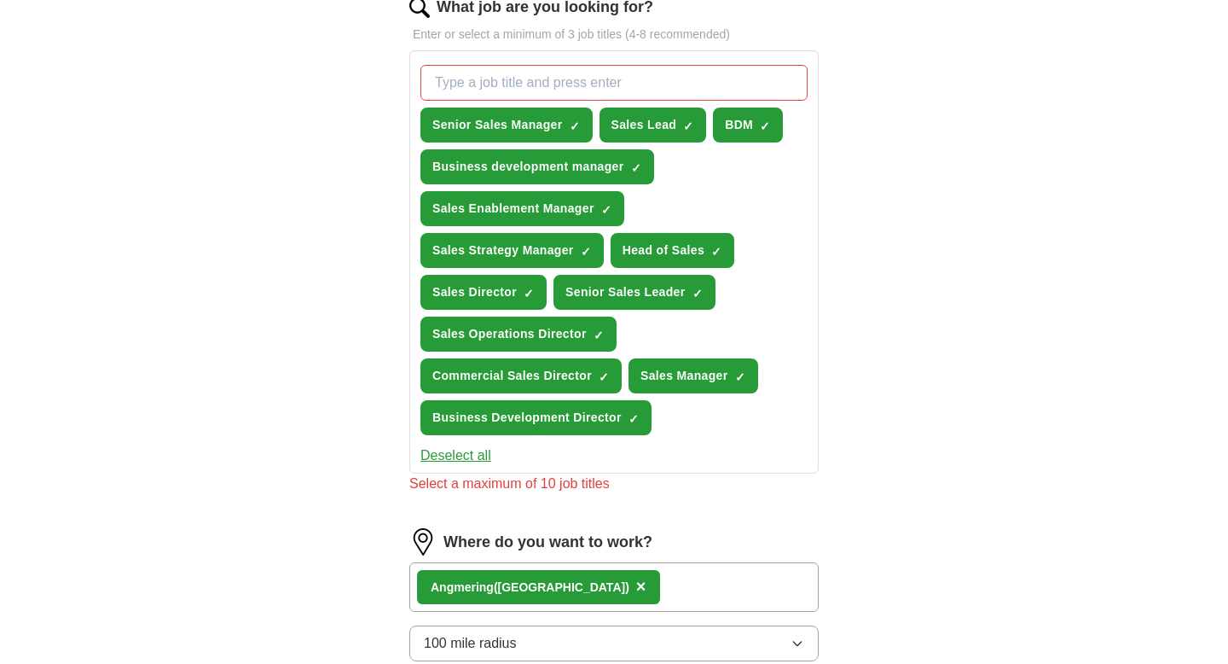
scroll to position [557, 0]
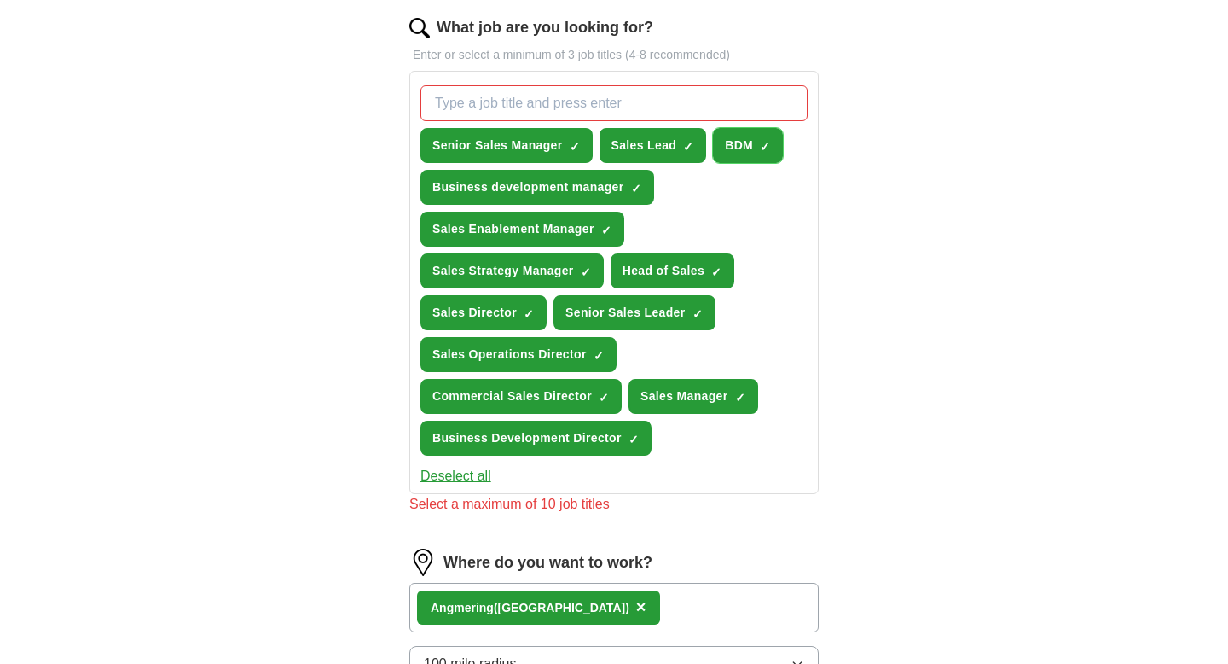
click at [0, 0] on span "×" at bounding box center [0, 0] width 0 height 0
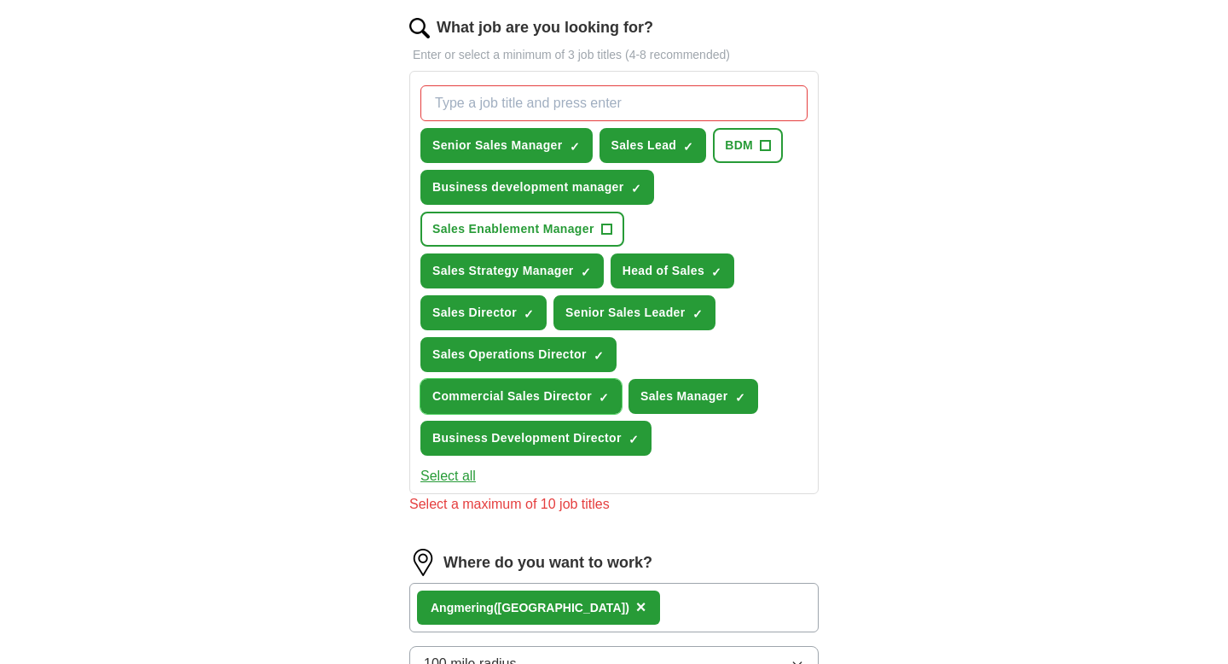
click at [0, 0] on span "×" at bounding box center [0, 0] width 0 height 0
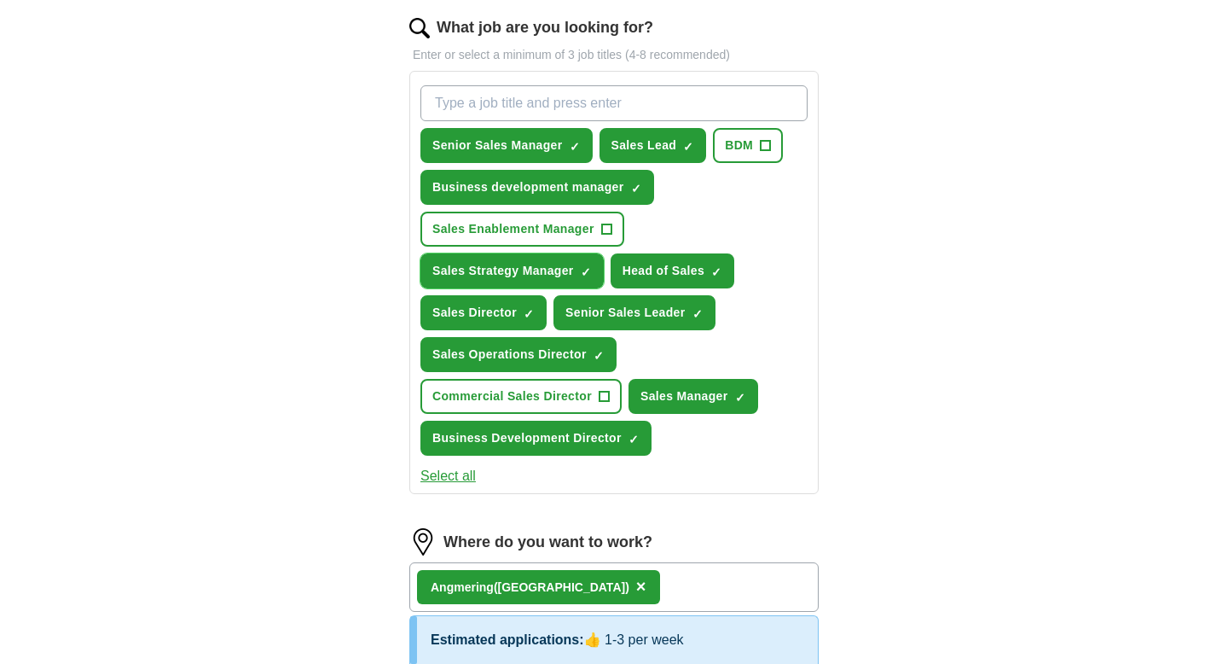
click at [0, 0] on span "×" at bounding box center [0, 0] width 0 height 0
click at [623, 102] on input "What job are you looking for?" at bounding box center [613, 103] width 387 height 36
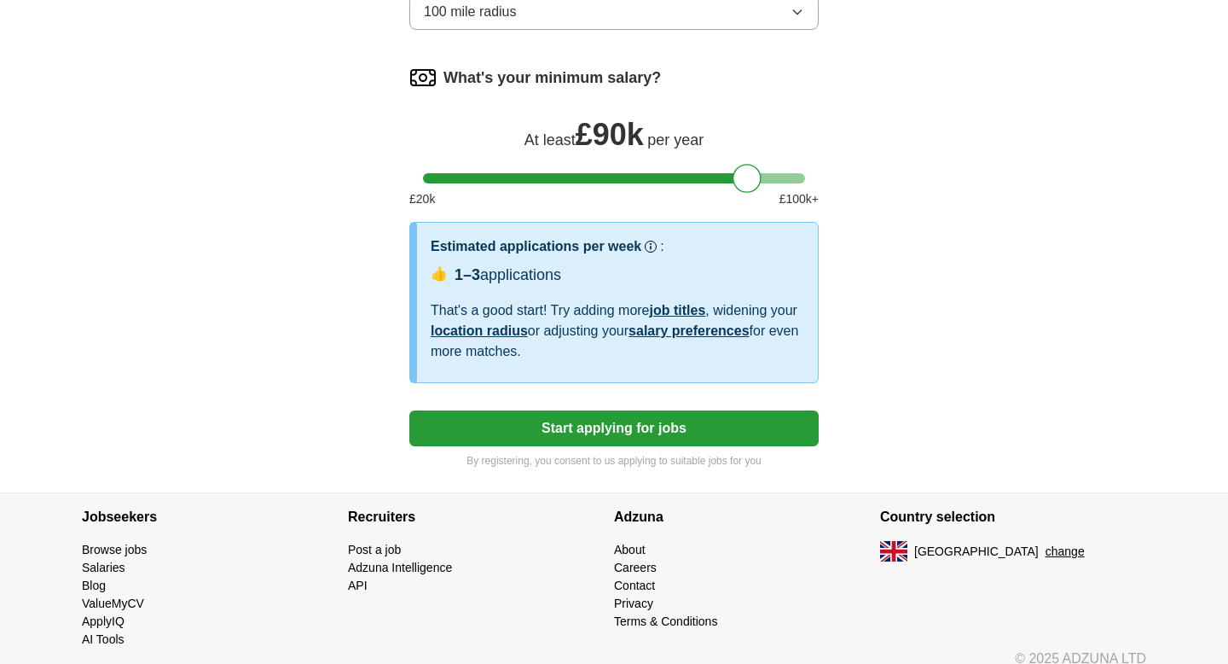
scroll to position [1191, 0]
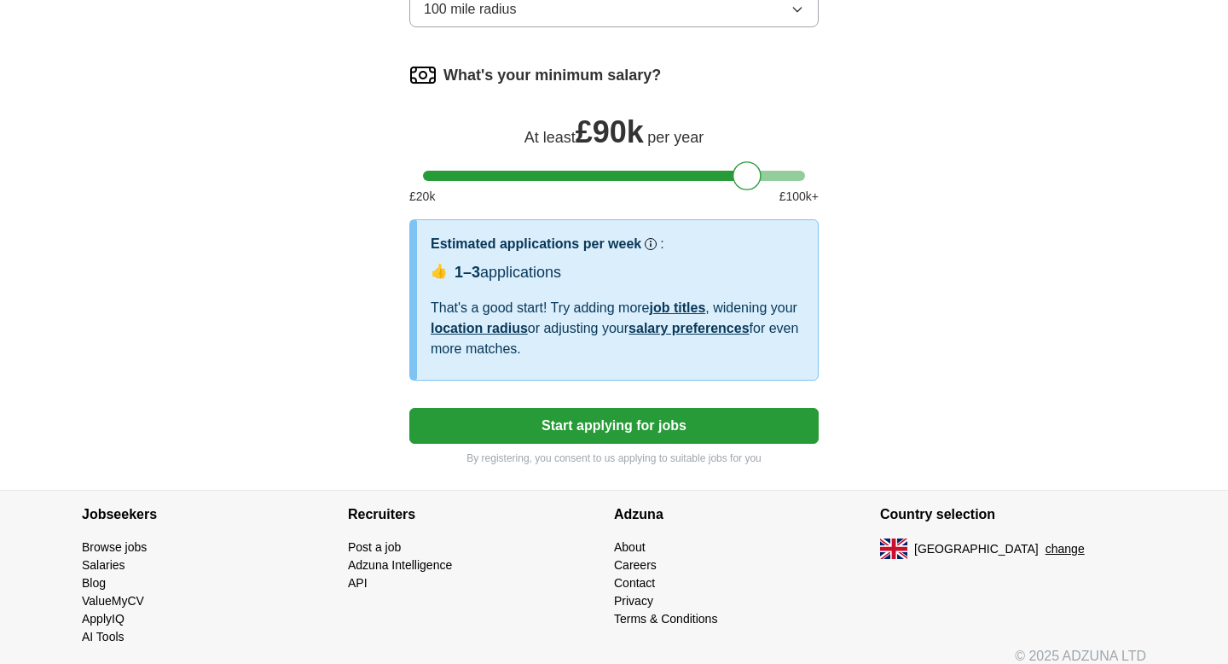
click at [660, 427] on button "Start applying for jobs" at bounding box center [613, 426] width 409 height 36
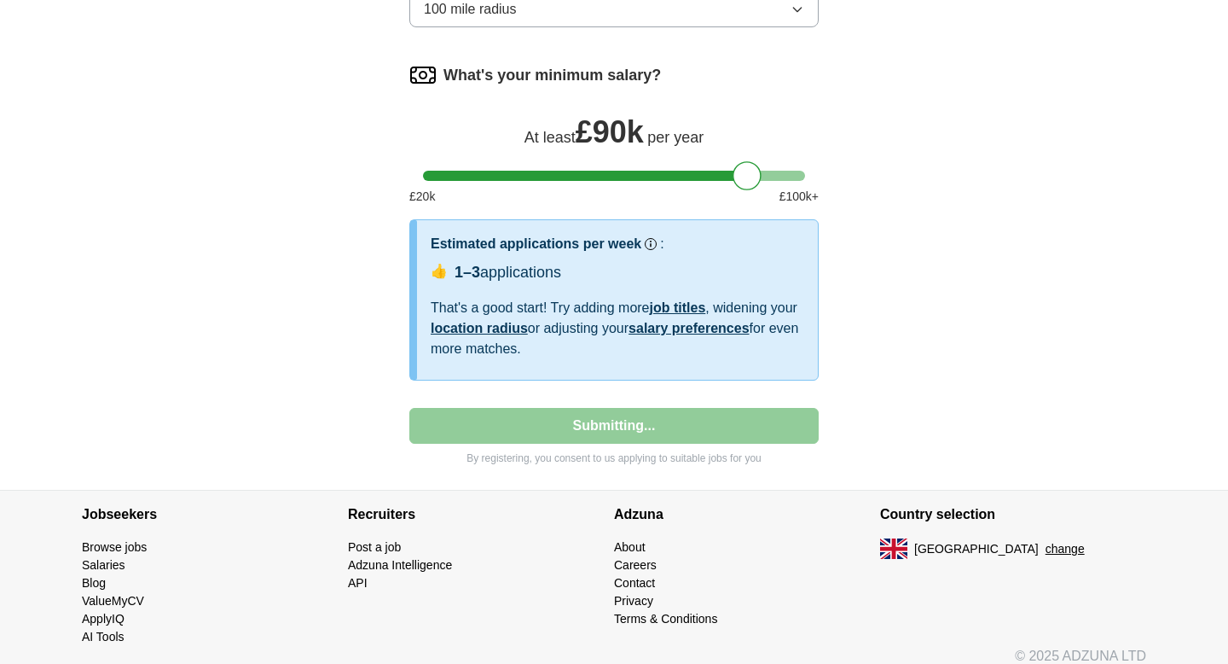
select select "**"
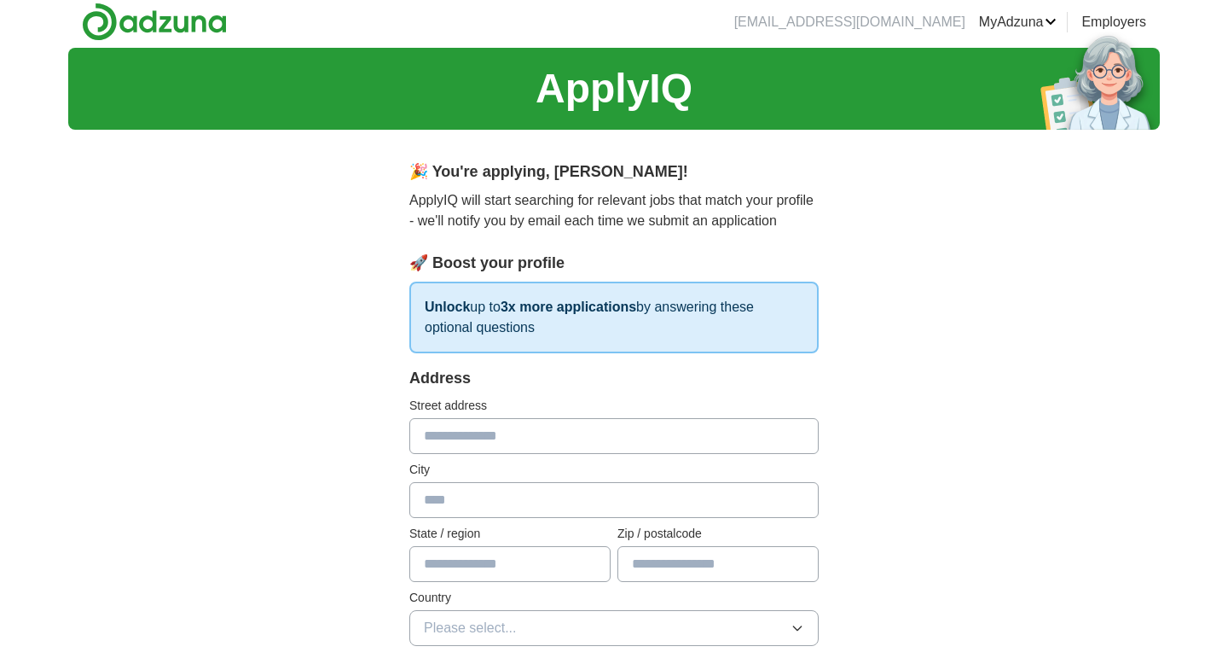
scroll to position [0, 0]
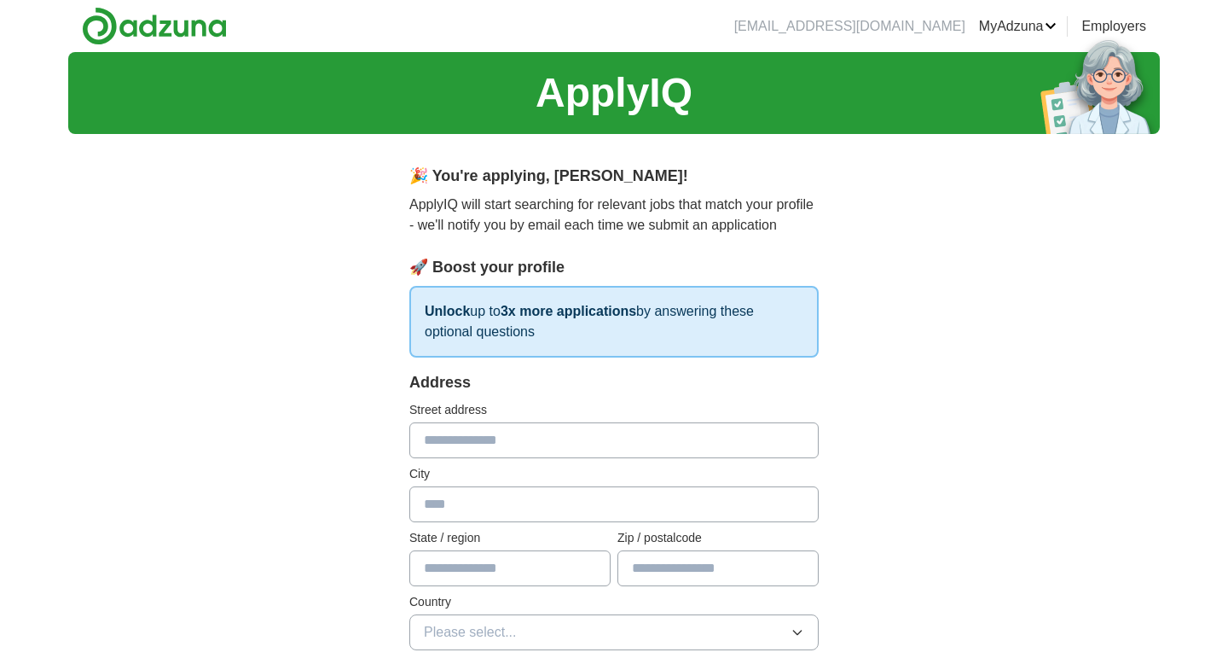
click at [690, 439] on input "text" at bounding box center [613, 440] width 409 height 36
type input "**********"
click at [565, 567] on input "text" at bounding box center [509, 568] width 201 height 36
type input "**********"
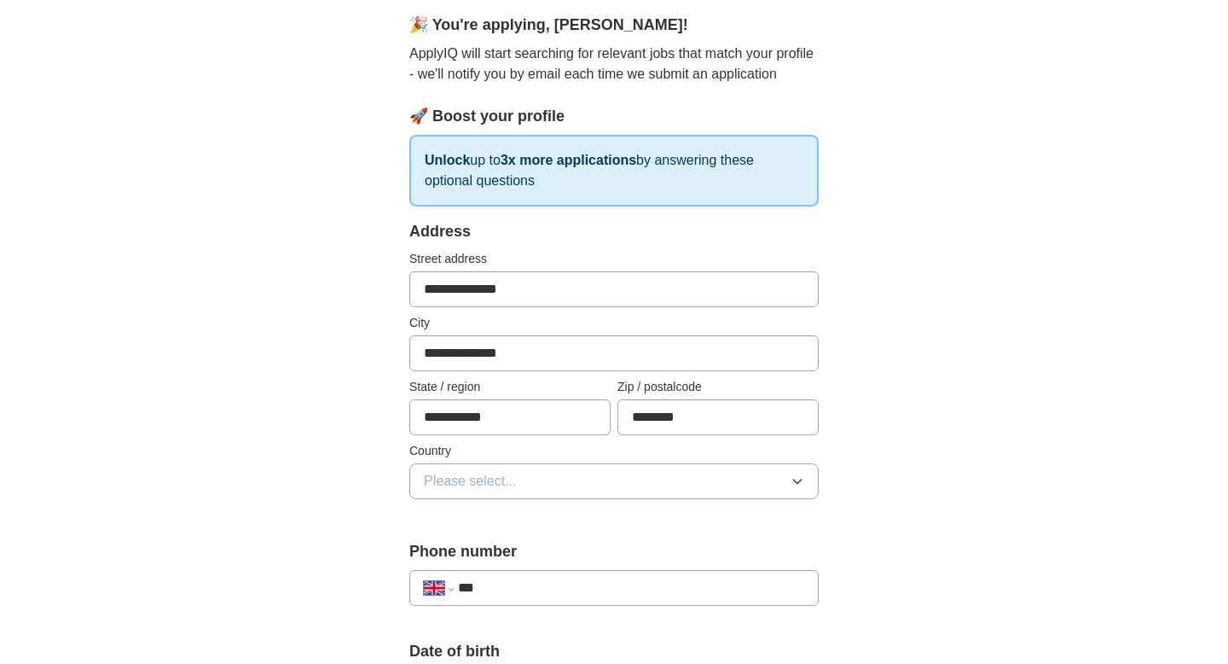
scroll to position [230, 0]
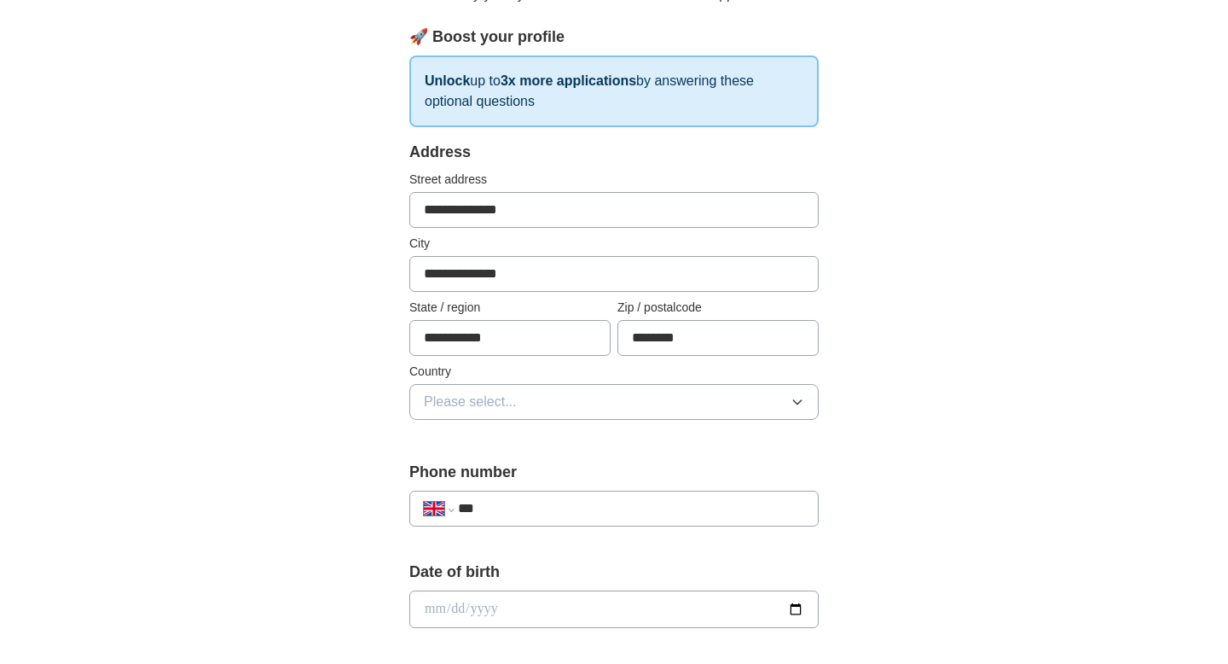
type input "********"
click at [796, 403] on icon "button" at bounding box center [797, 402] width 8 height 4
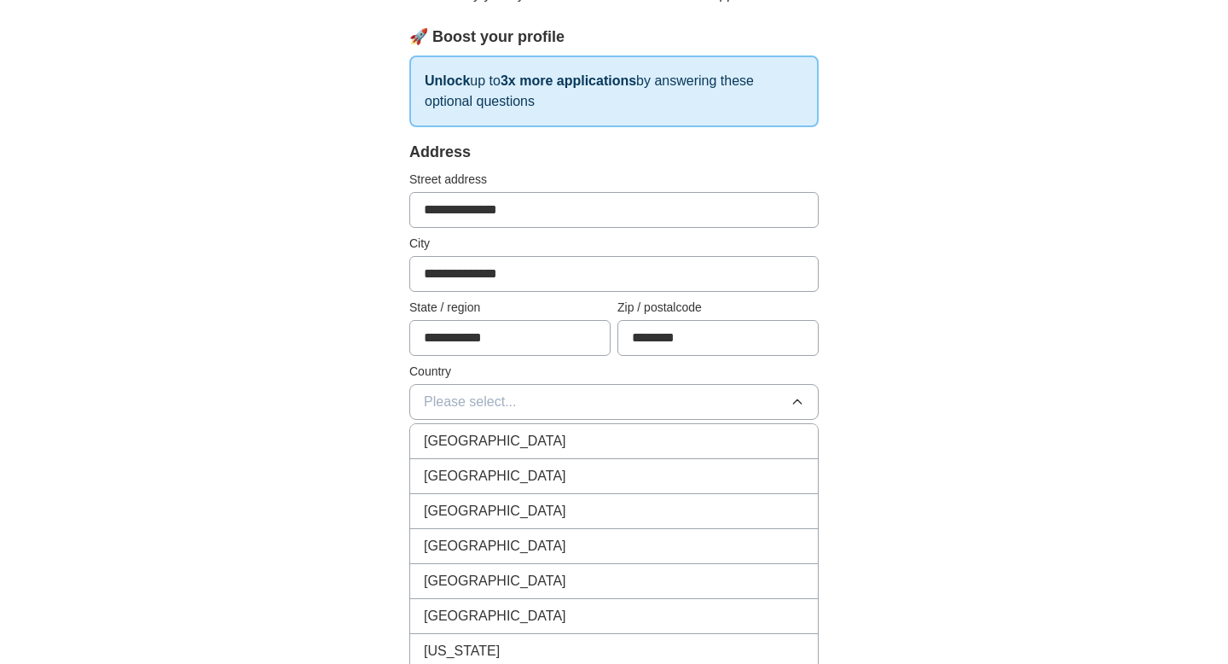
click at [565, 437] on div "[GEOGRAPHIC_DATA]" at bounding box center [614, 441] width 380 height 20
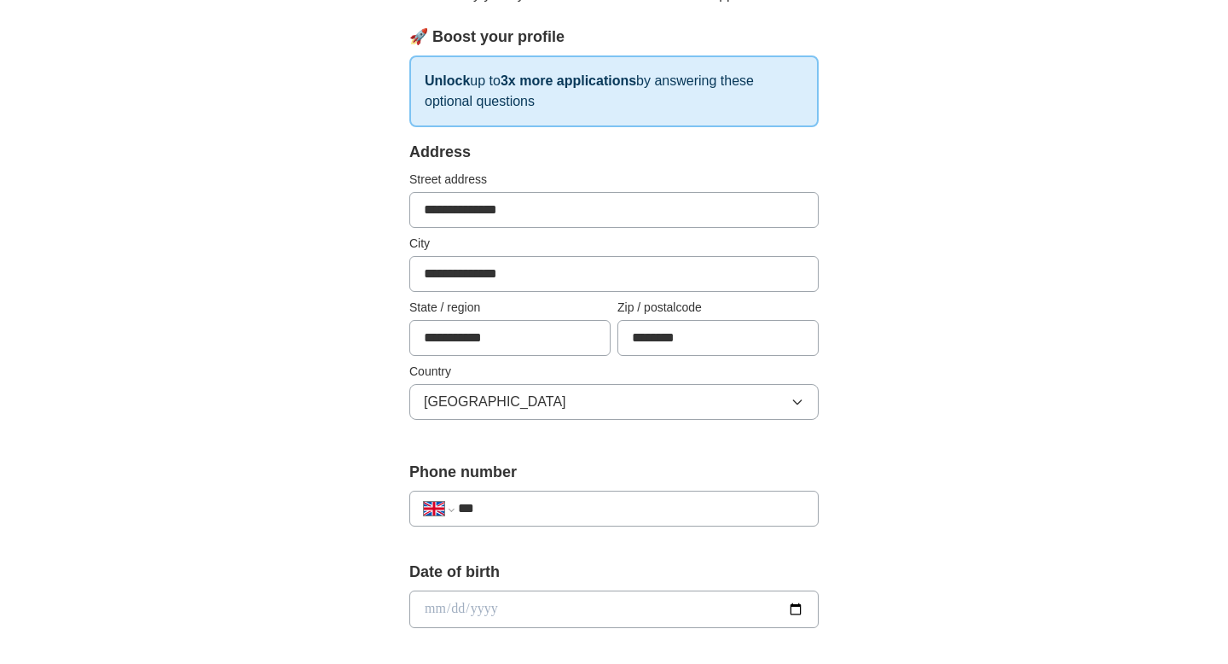
click at [556, 515] on input "***" at bounding box center [631, 508] width 346 height 20
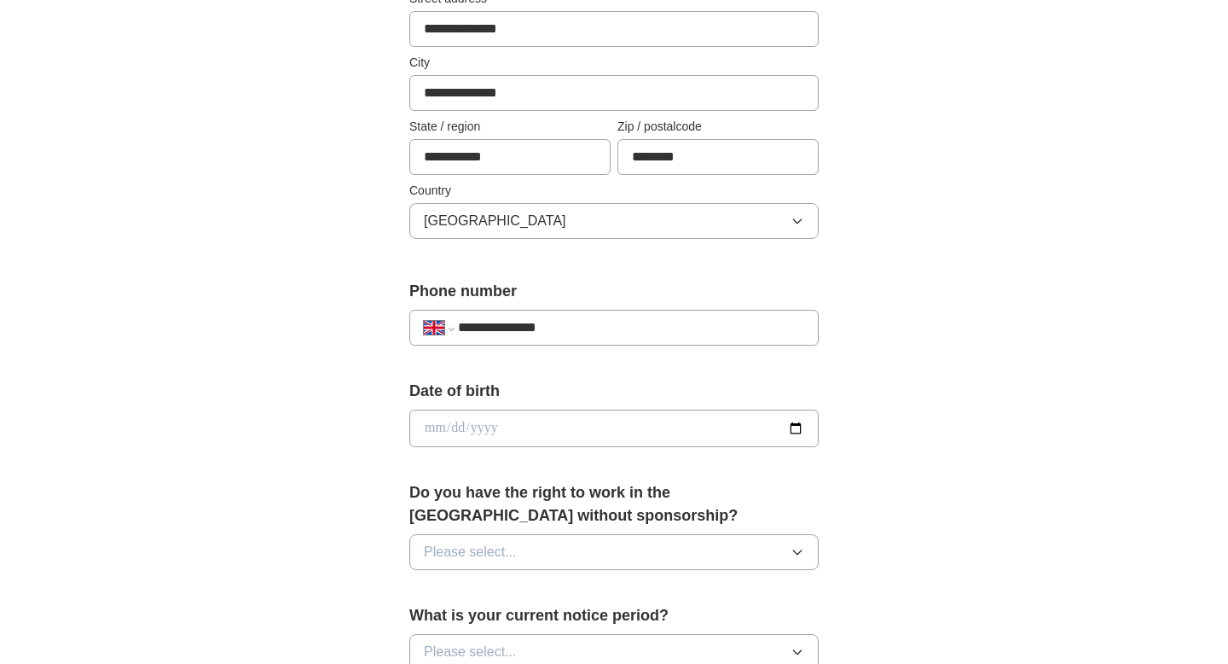
scroll to position [514, 0]
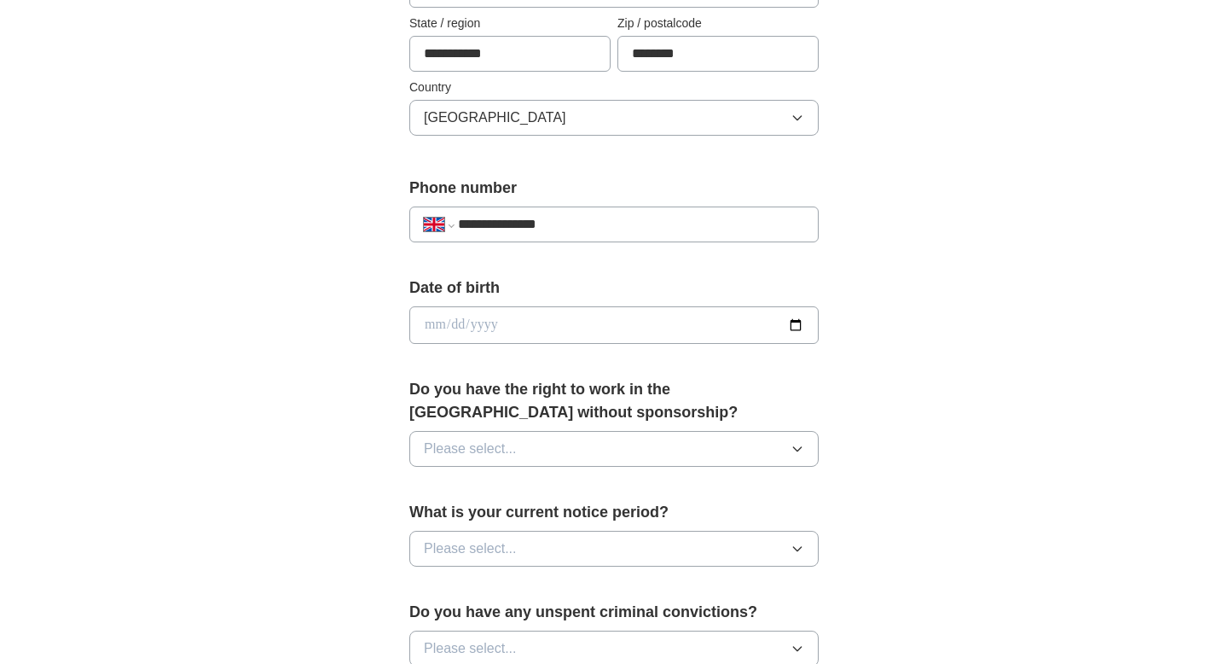
type input "**********"
click at [798, 331] on input "date" at bounding box center [613, 325] width 409 height 38
click at [456, 328] on input "**********" at bounding box center [613, 325] width 409 height 38
type input "**********"
click at [999, 391] on div "**********" at bounding box center [614, 303] width 1092 height 1530
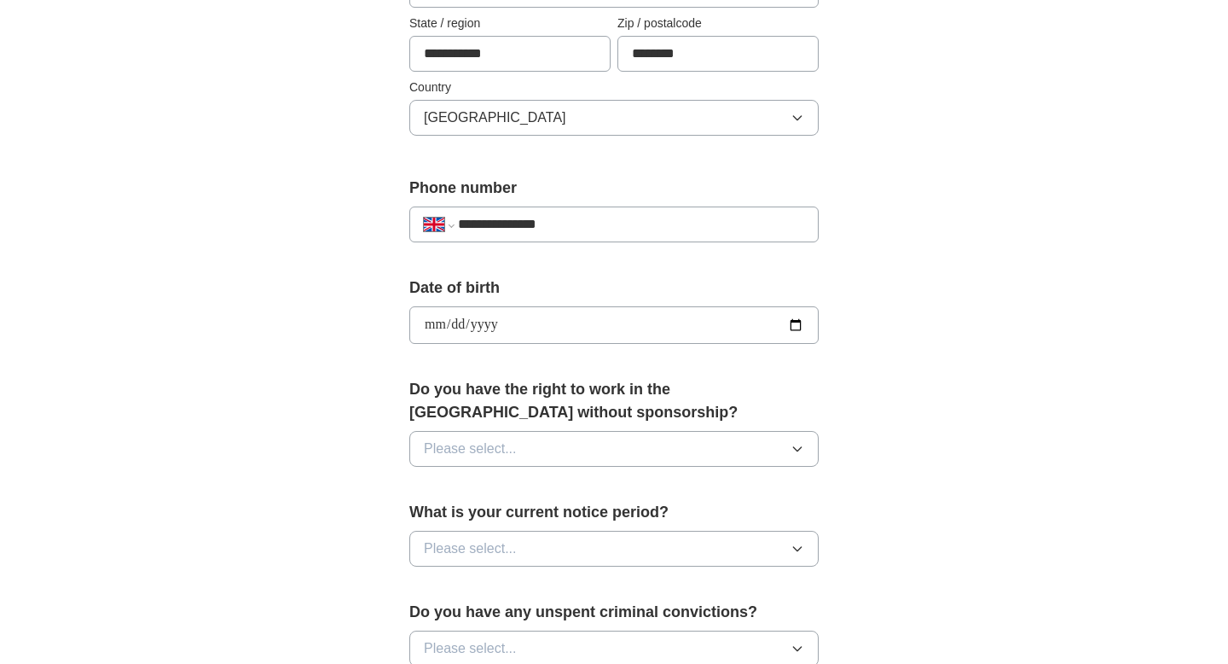
click at [804, 444] on button "Please select..." at bounding box center [613, 449] width 409 height 36
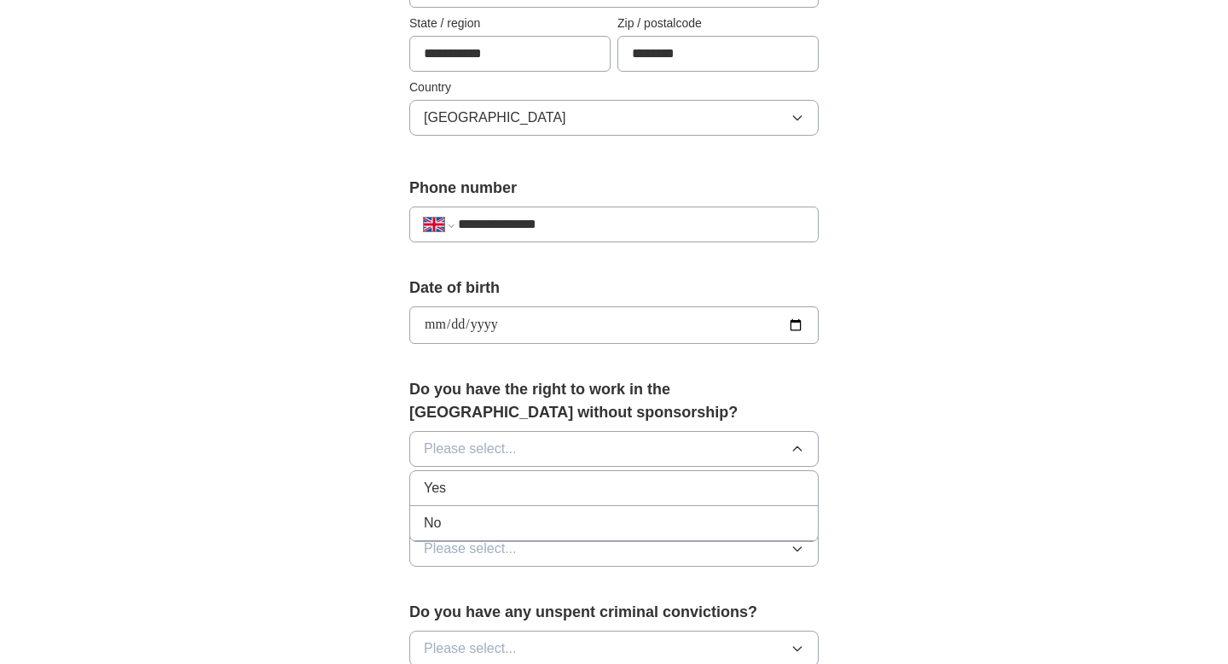
click at [489, 488] on div "Yes" at bounding box center [614, 488] width 380 height 20
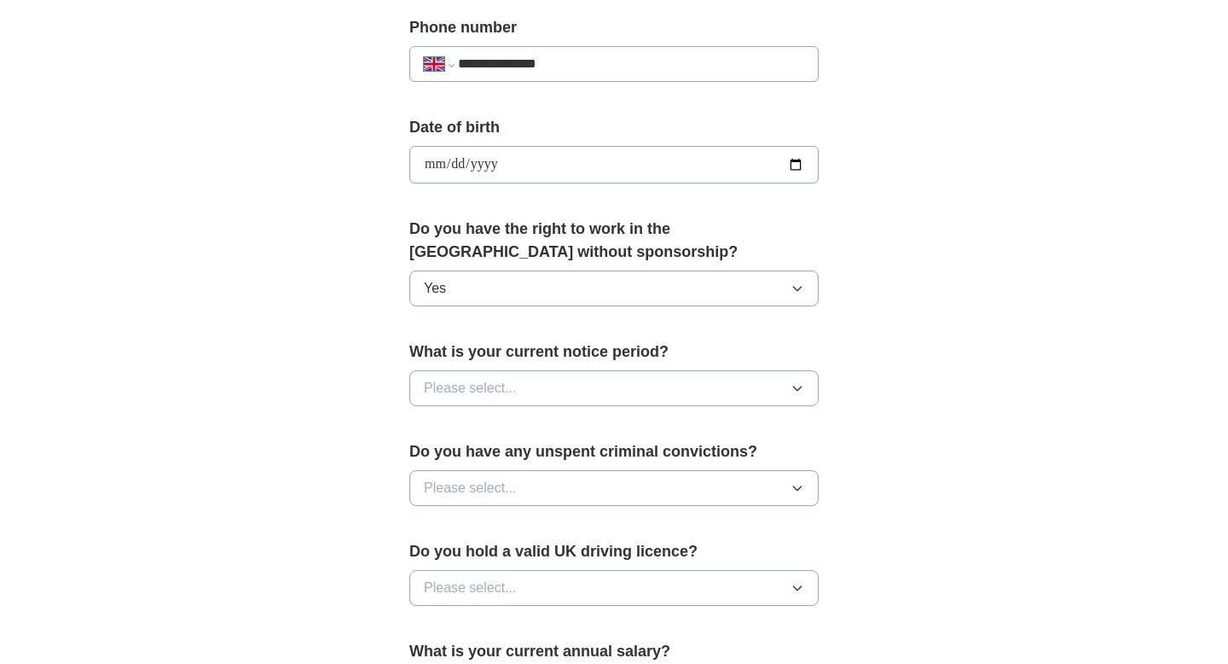
scroll to position [736, 0]
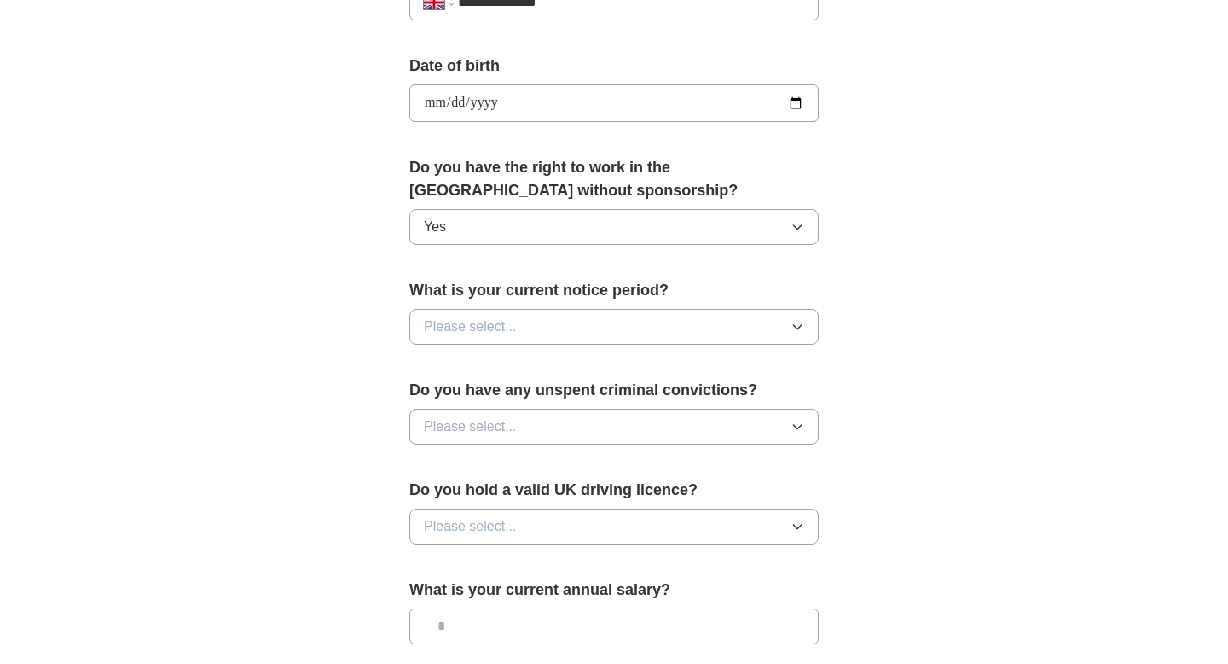
click at [796, 333] on icon "button" at bounding box center [798, 327] width 14 height 14
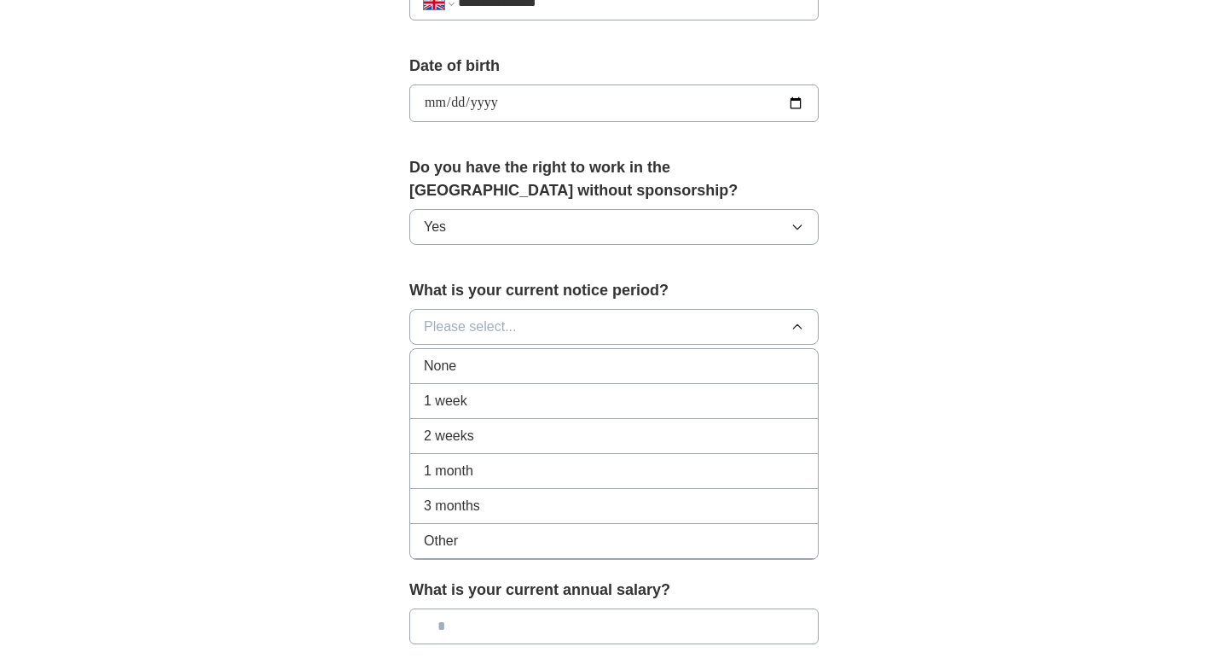
click at [505, 403] on div "1 week" at bounding box center [614, 401] width 380 height 20
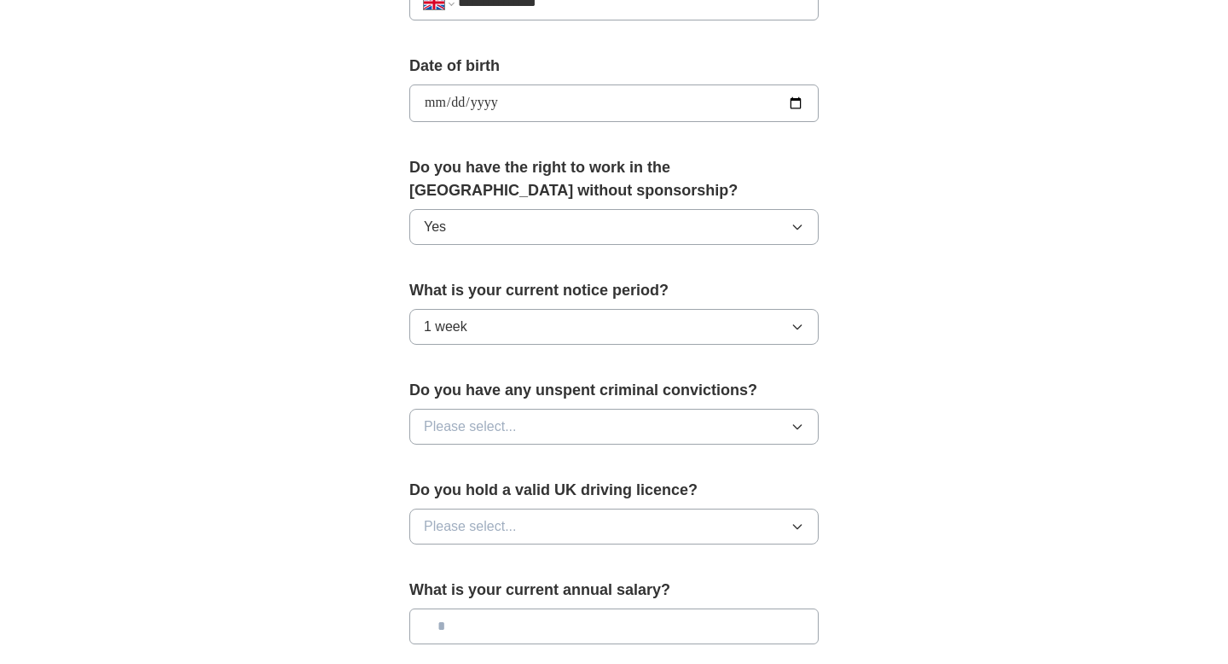
click at [896, 357] on div "**********" at bounding box center [614, 81] width 1092 height 1530
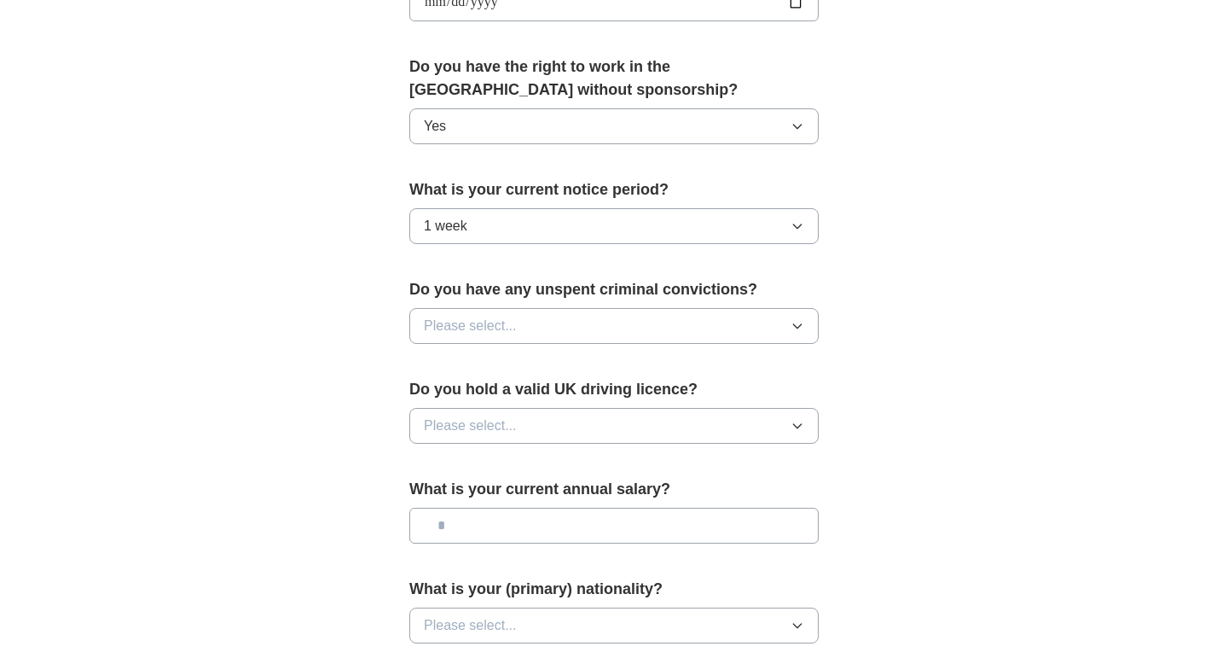
scroll to position [929, 0]
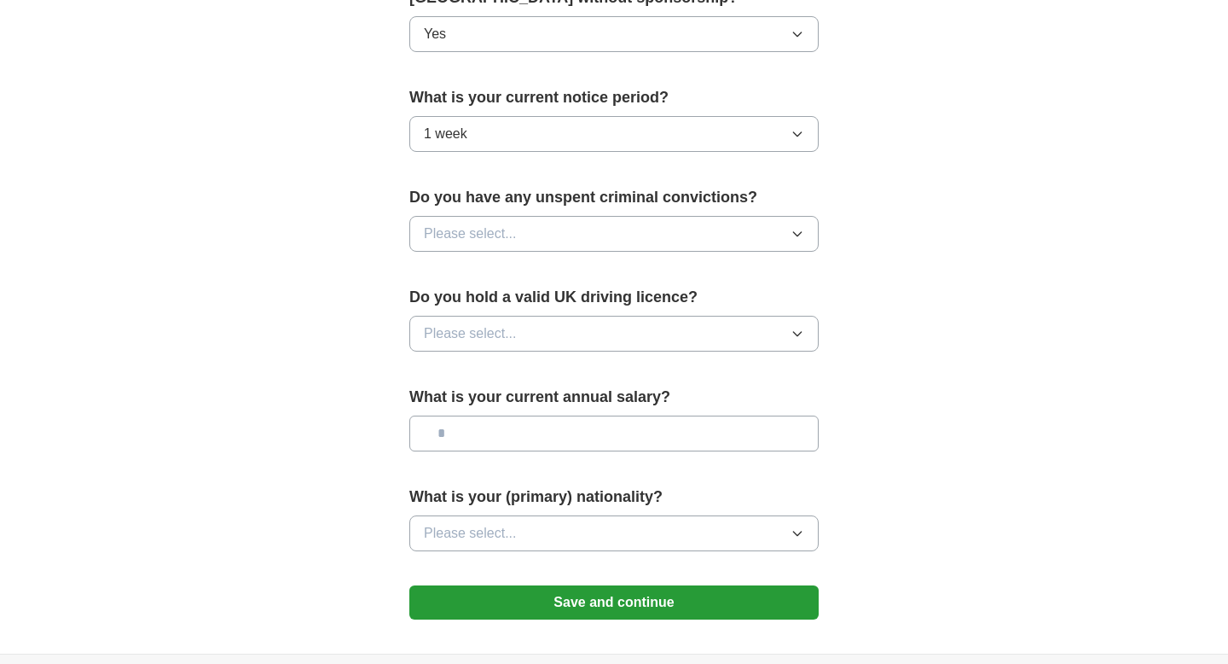
click at [794, 234] on icon "button" at bounding box center [798, 234] width 14 height 14
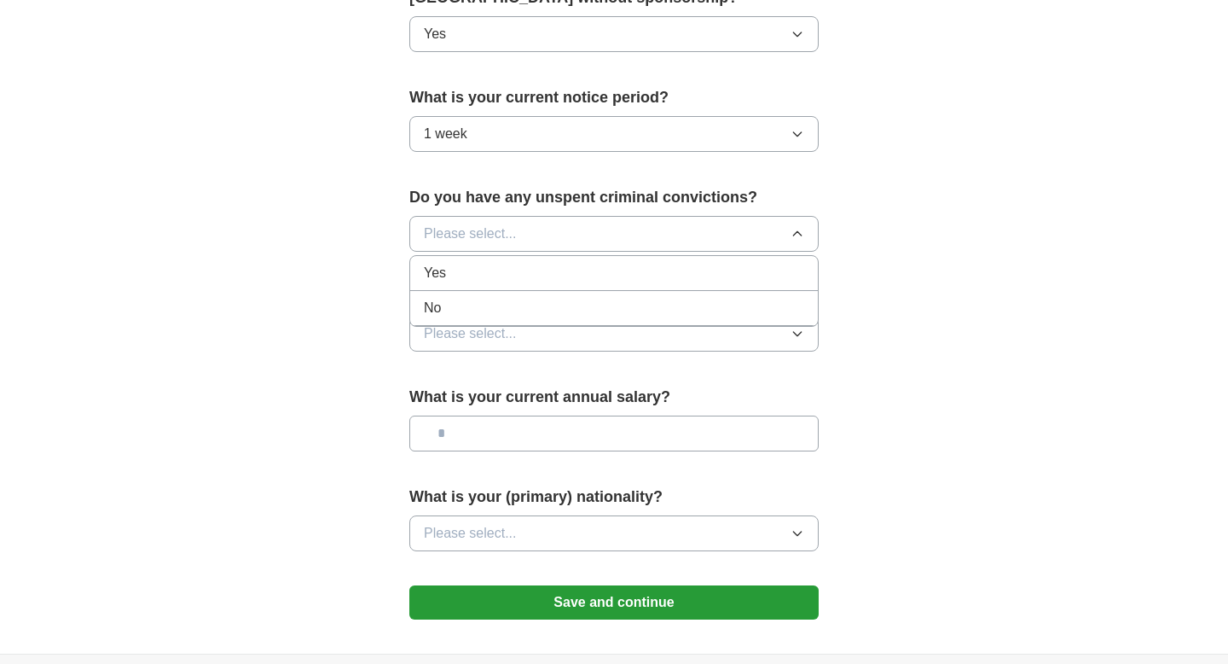
click at [617, 302] on div "No" at bounding box center [614, 308] width 380 height 20
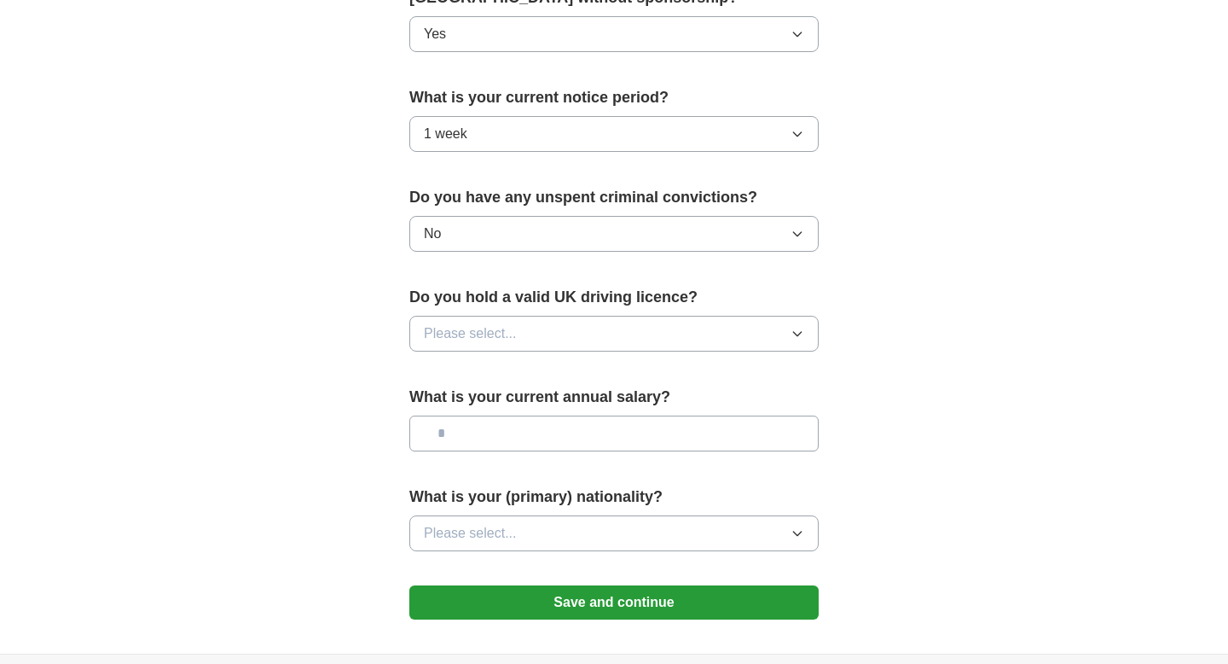
click at [797, 335] on icon "button" at bounding box center [797, 334] width 8 height 4
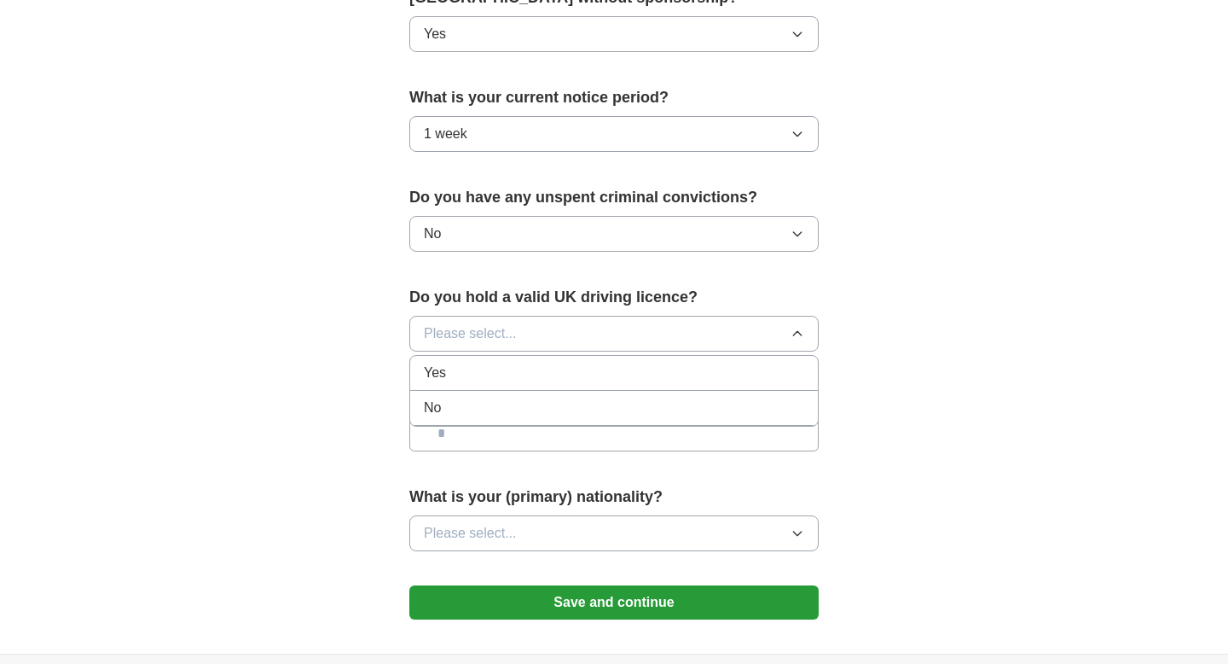
click at [516, 376] on div "Yes" at bounding box center [614, 372] width 380 height 20
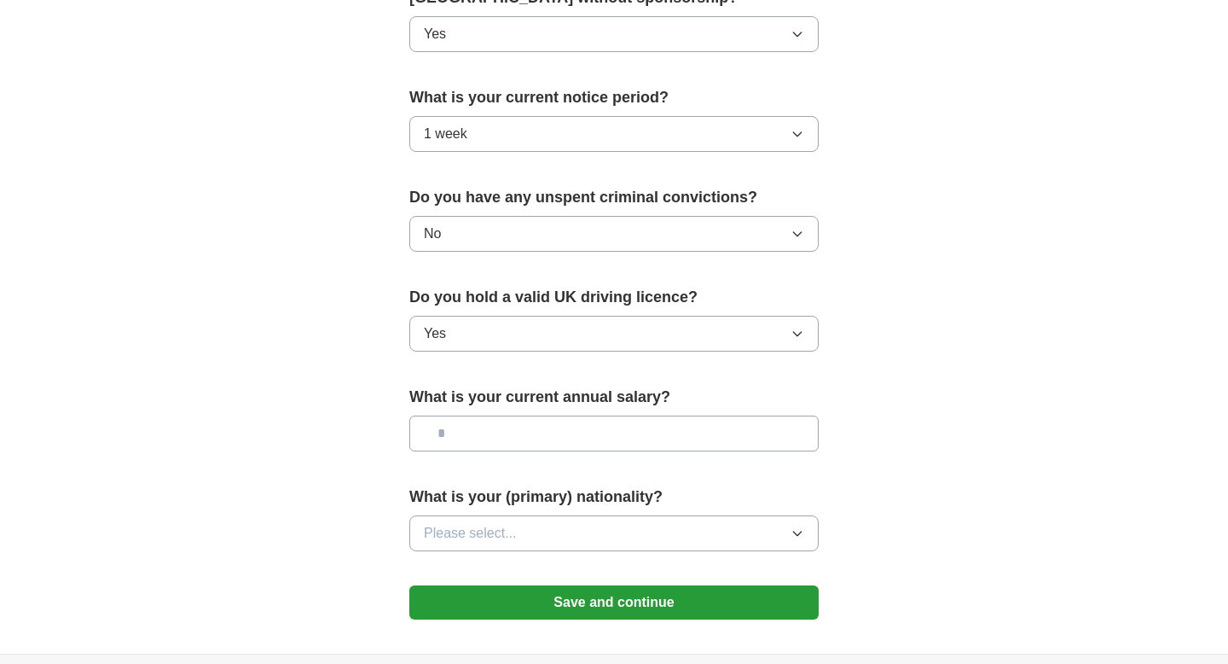
click at [585, 432] on input "text" at bounding box center [613, 433] width 409 height 36
type input "*******"
click at [798, 533] on icon "button" at bounding box center [797, 533] width 8 height 4
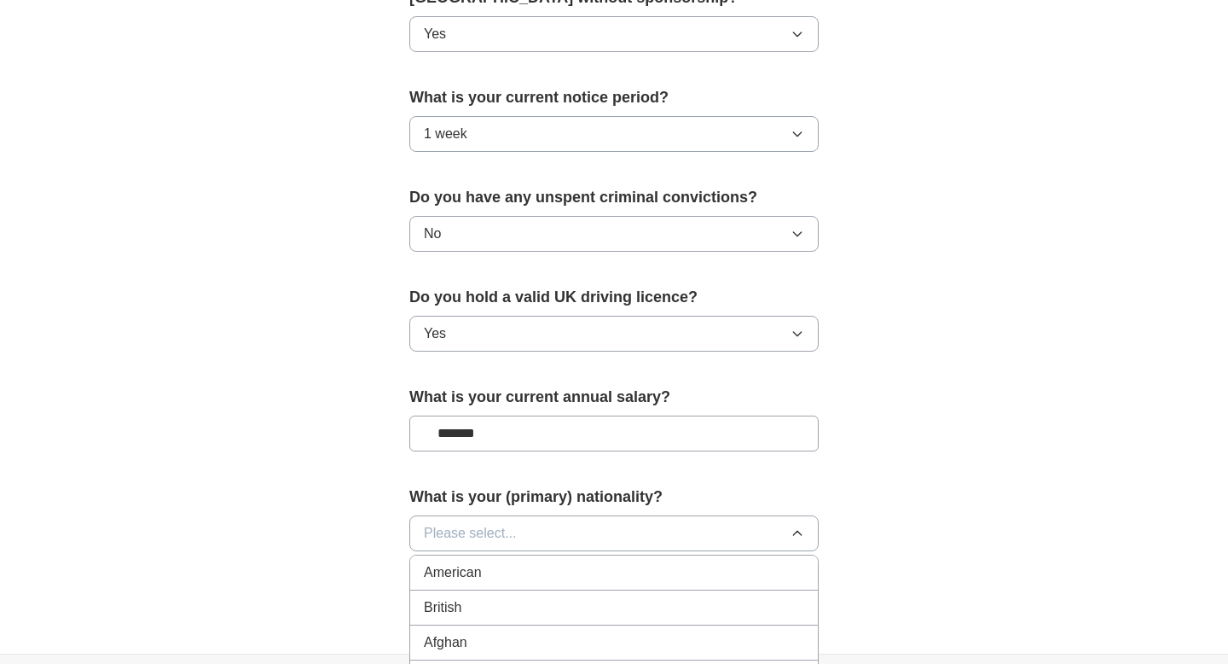
click at [544, 580] on div "American" at bounding box center [614, 572] width 380 height 20
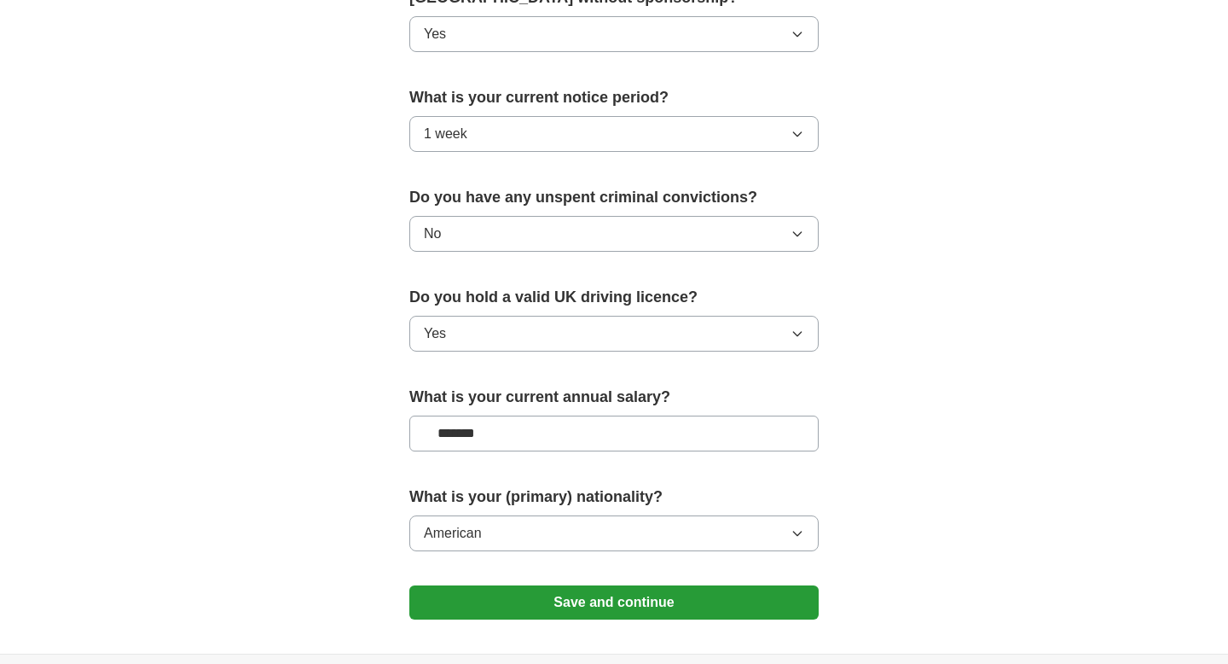
click at [577, 540] on button "American" at bounding box center [613, 533] width 409 height 36
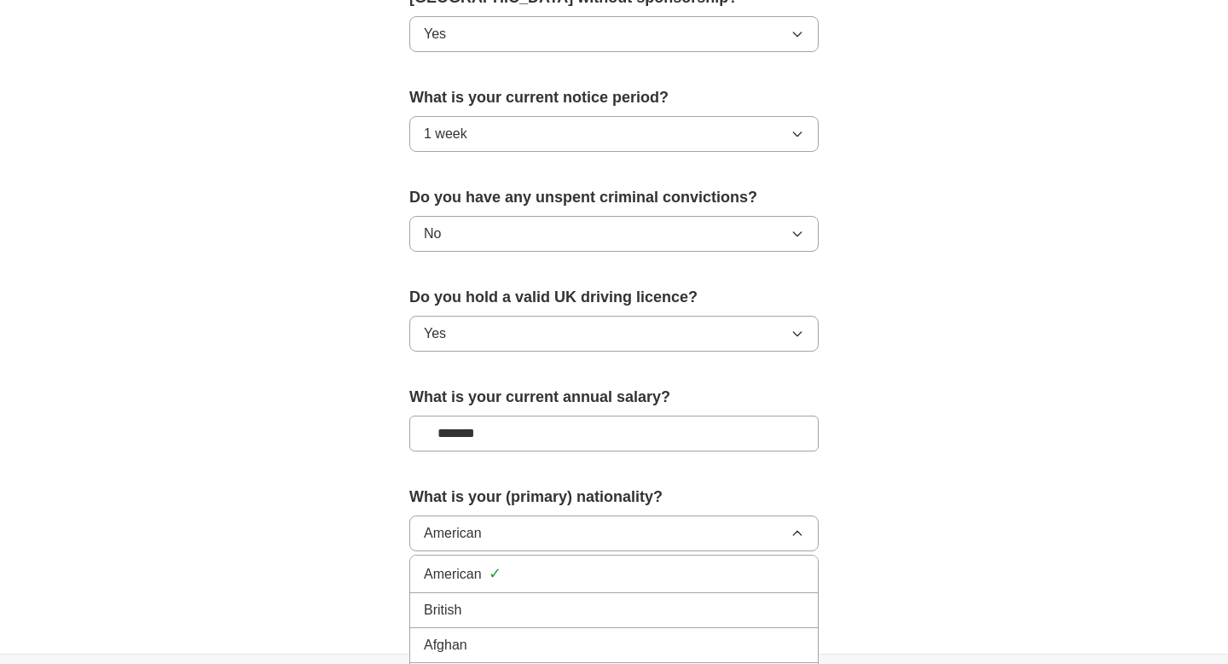
click at [513, 608] on div "British" at bounding box center [614, 610] width 380 height 20
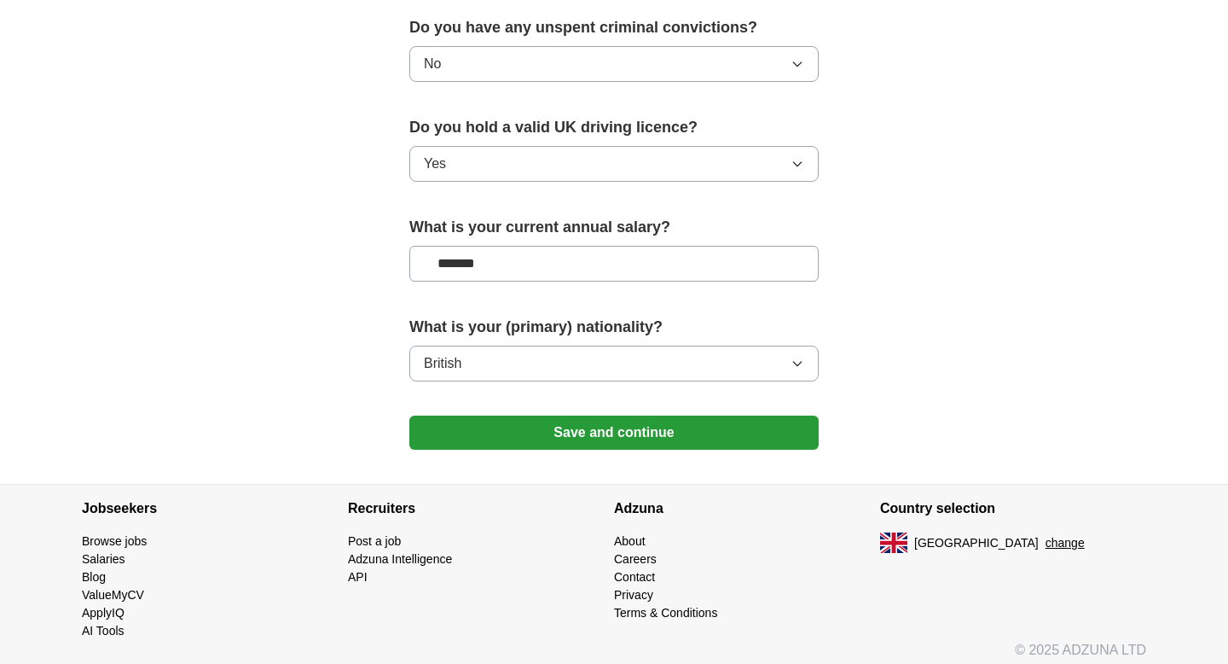
scroll to position [1109, 0]
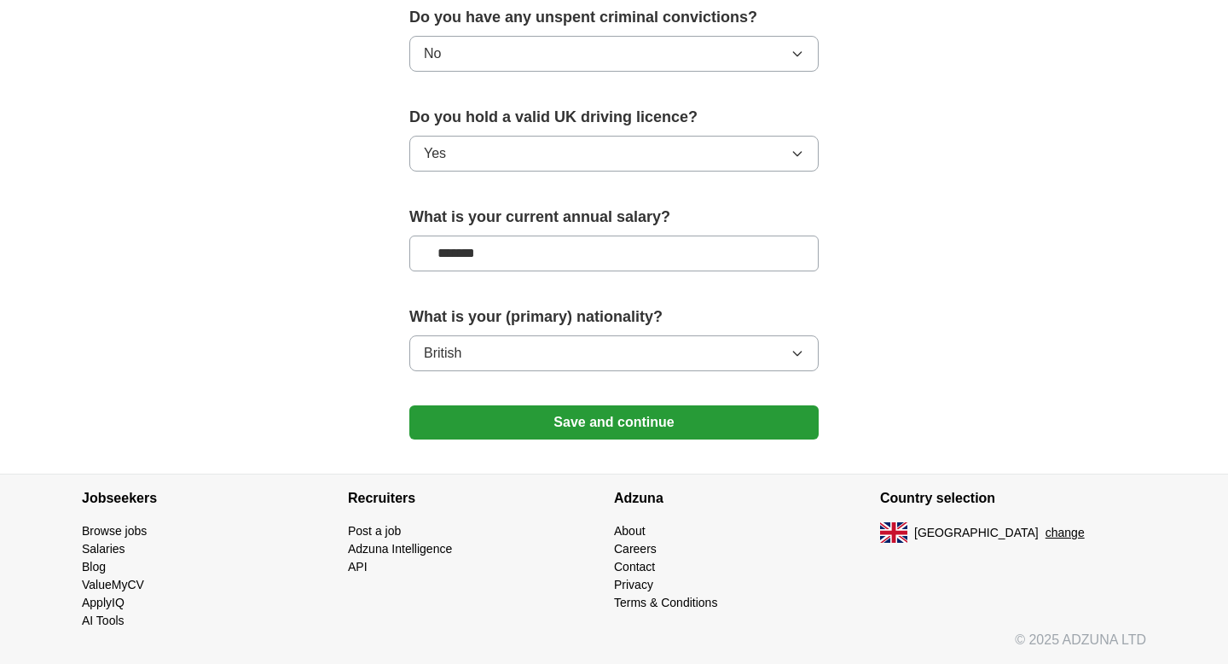
click at [658, 424] on button "Save and continue" at bounding box center [613, 422] width 409 height 34
